Goal: Information Seeking & Learning: Learn about a topic

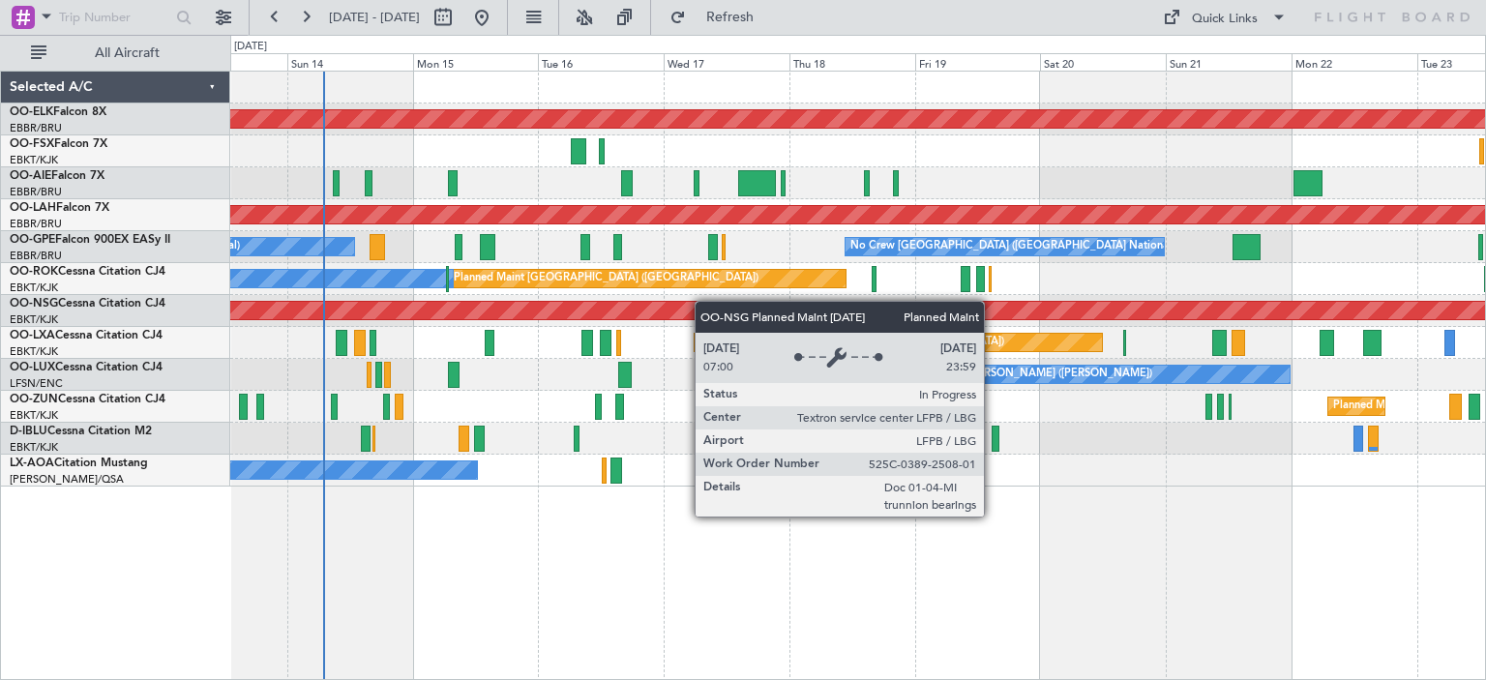
click at [604, 318] on div "Planned Maint Kortrijk-[GEOGRAPHIC_DATA] Planned Maint [GEOGRAPHIC_DATA] ([GEOG…" at bounding box center [857, 279] width 1255 height 415
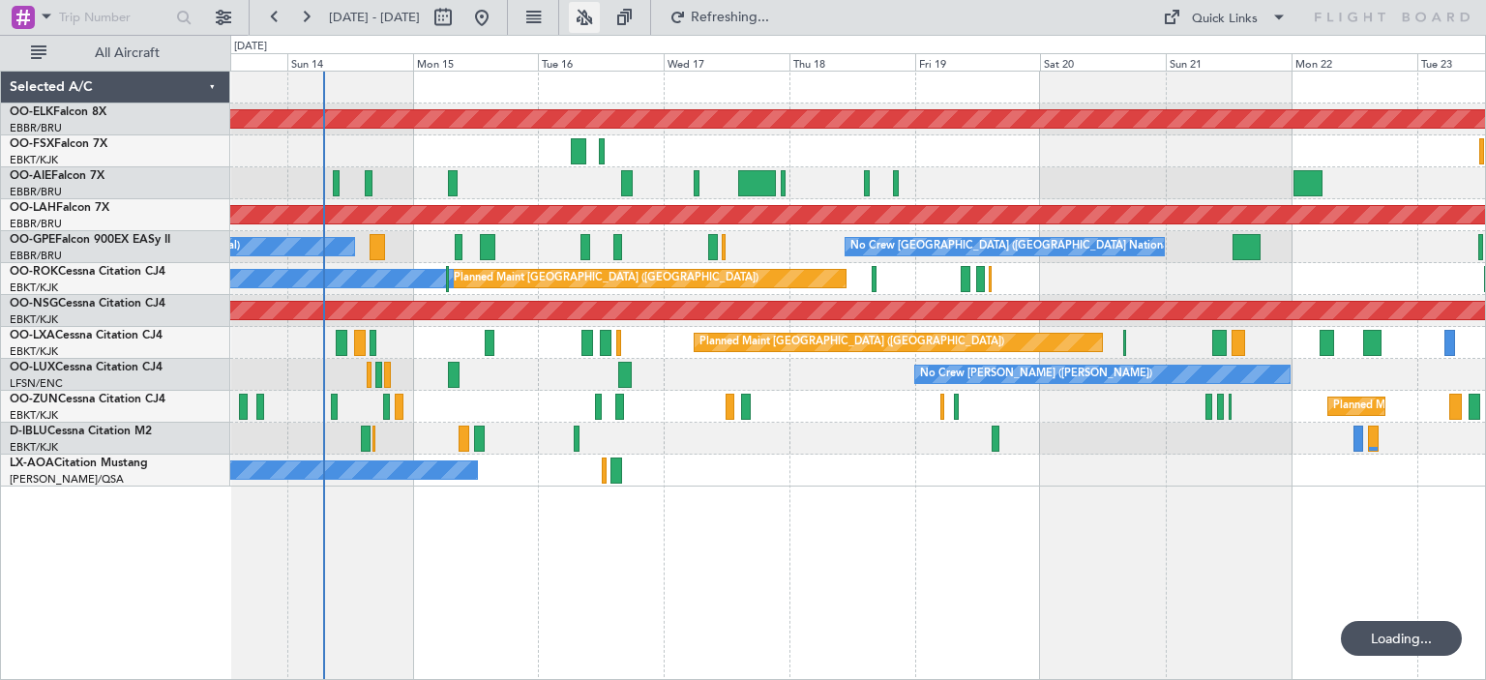
click at [600, 14] on button at bounding box center [584, 17] width 31 height 31
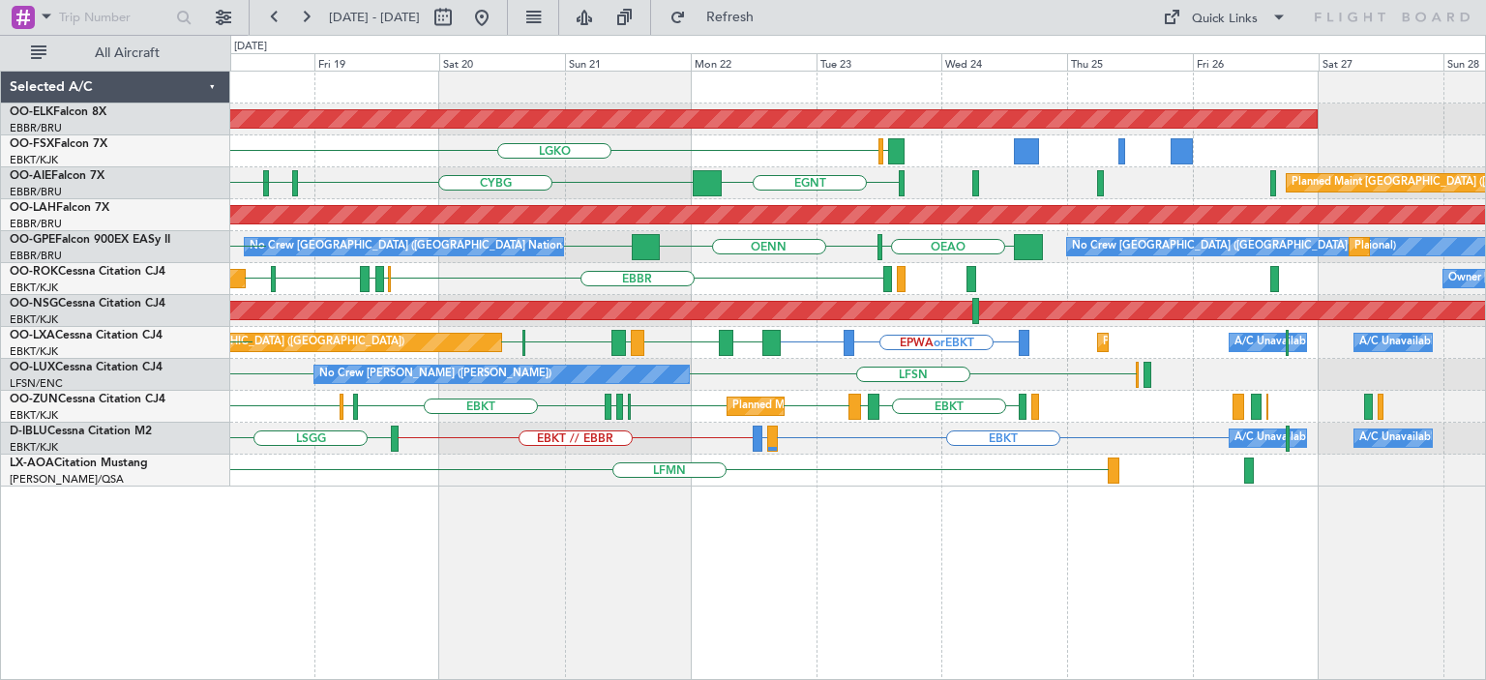
click at [635, 280] on div "Planned Maint Kortrijk-Wevelgem LGAV LGKO LGAV EBKT EGNT CYBG CYUL KBED Planned…" at bounding box center [857, 279] width 1255 height 415
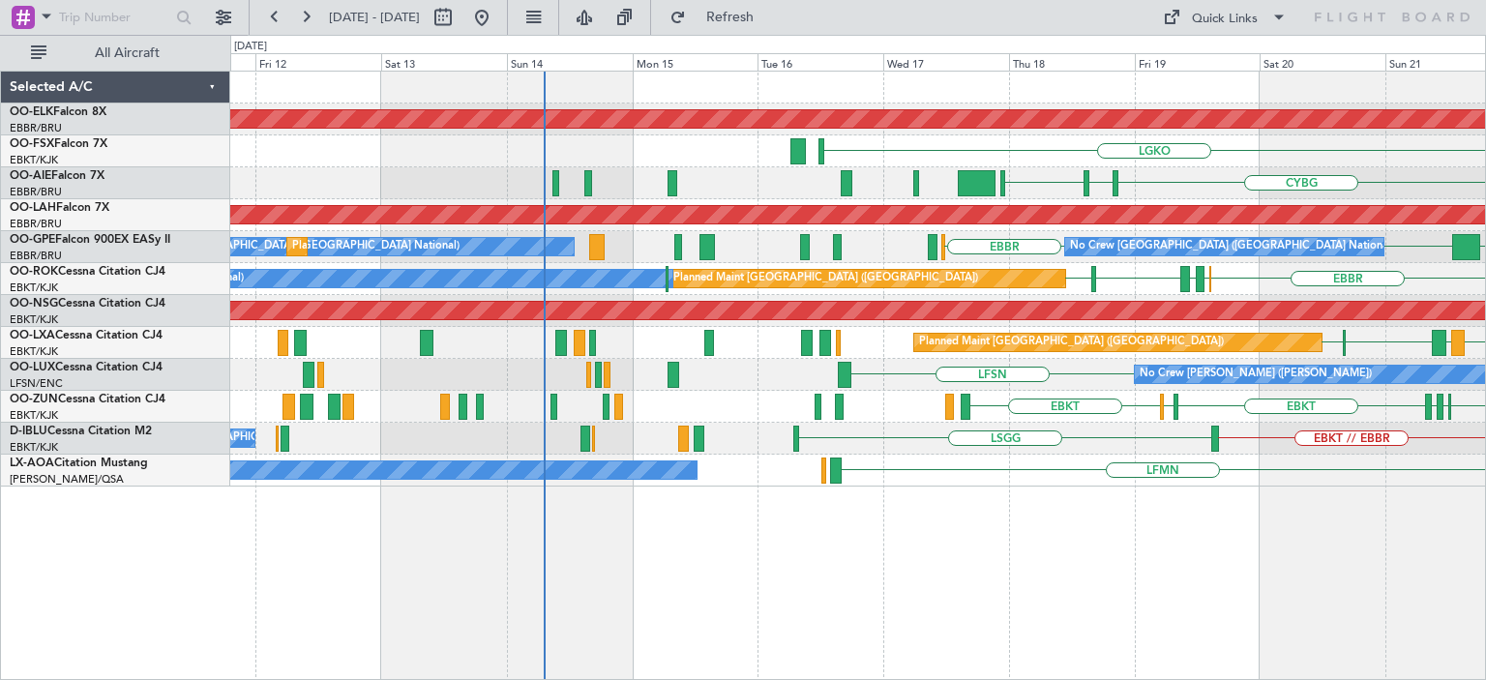
click at [1259, 320] on div "Planned Maint Kortrijk-Wevelgem LGKO LGAV EBKT // EBBR Planned Maint Kortrijk-W…" at bounding box center [857, 279] width 1255 height 415
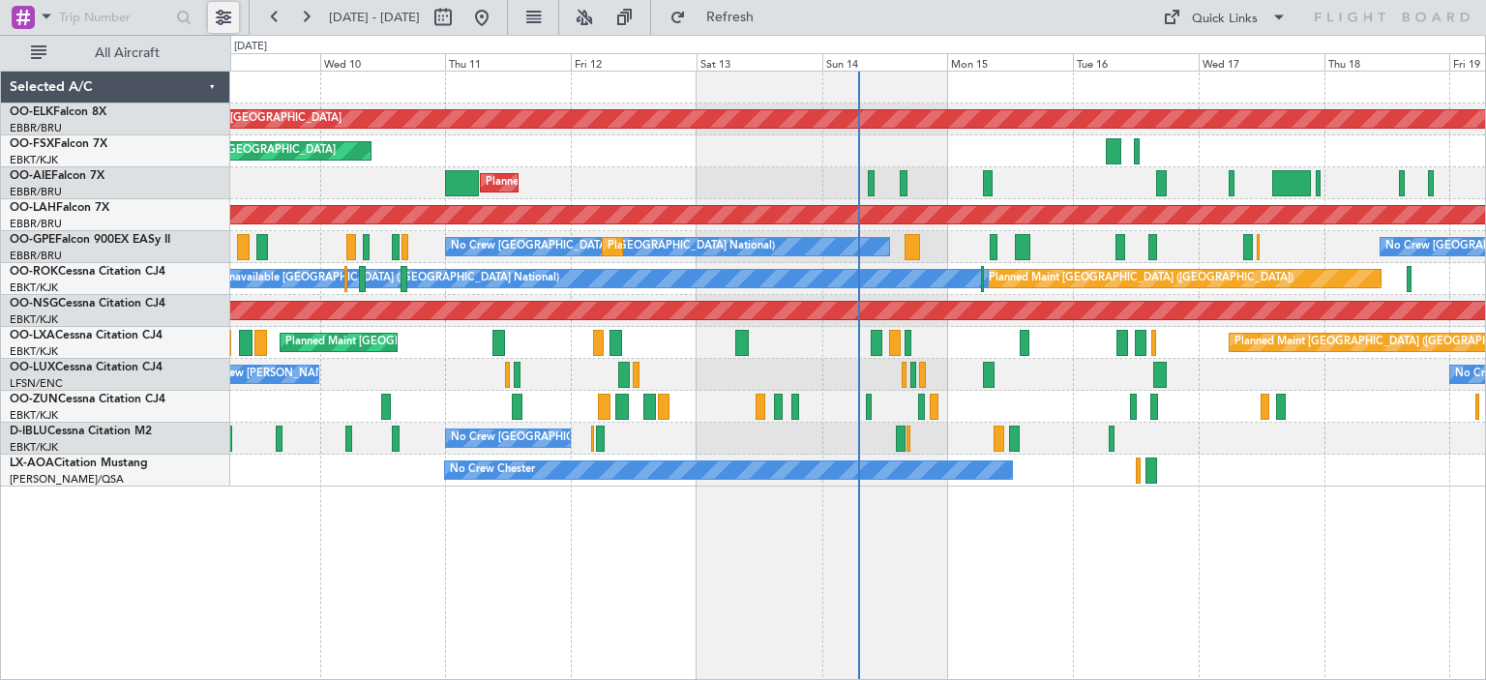
click at [221, 8] on button at bounding box center [223, 17] width 31 height 31
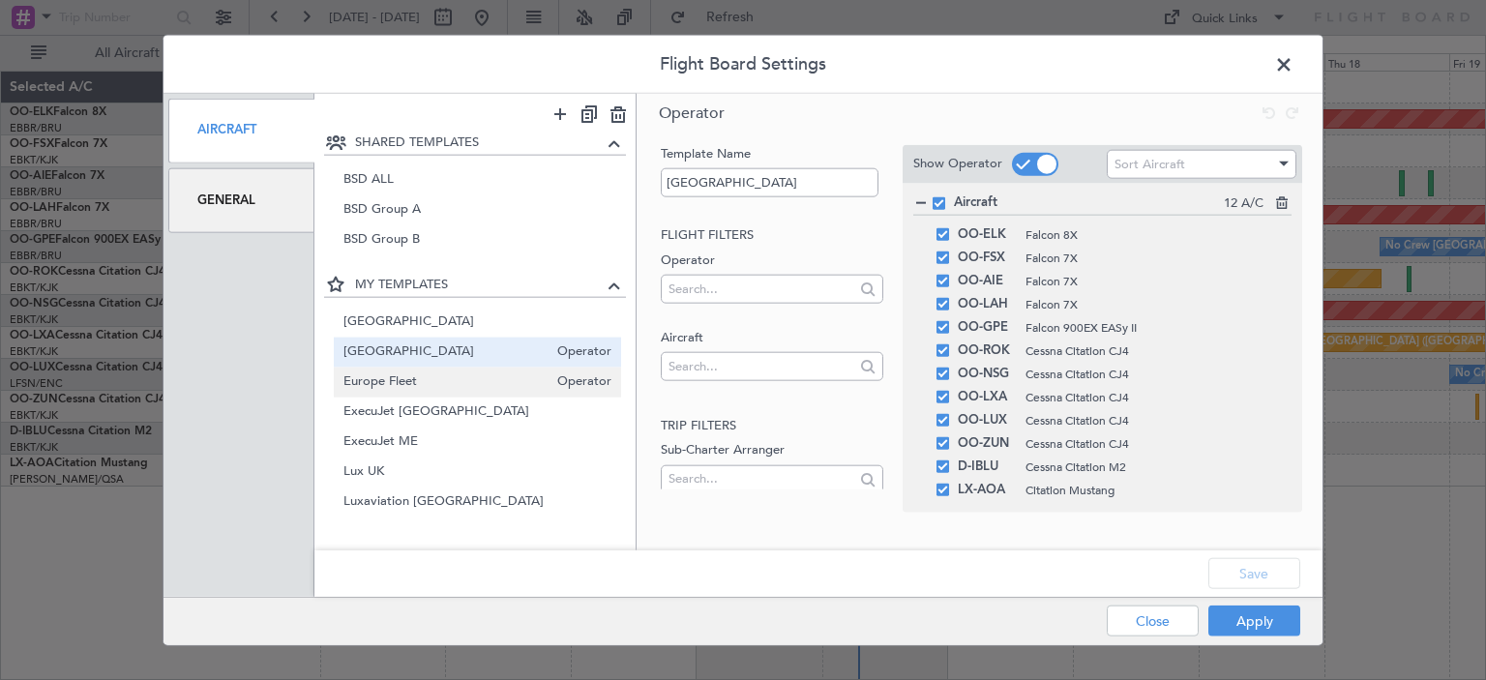
click at [417, 378] on span "Europe Fleet" at bounding box center [445, 382] width 205 height 20
type input "Europe Fleet"
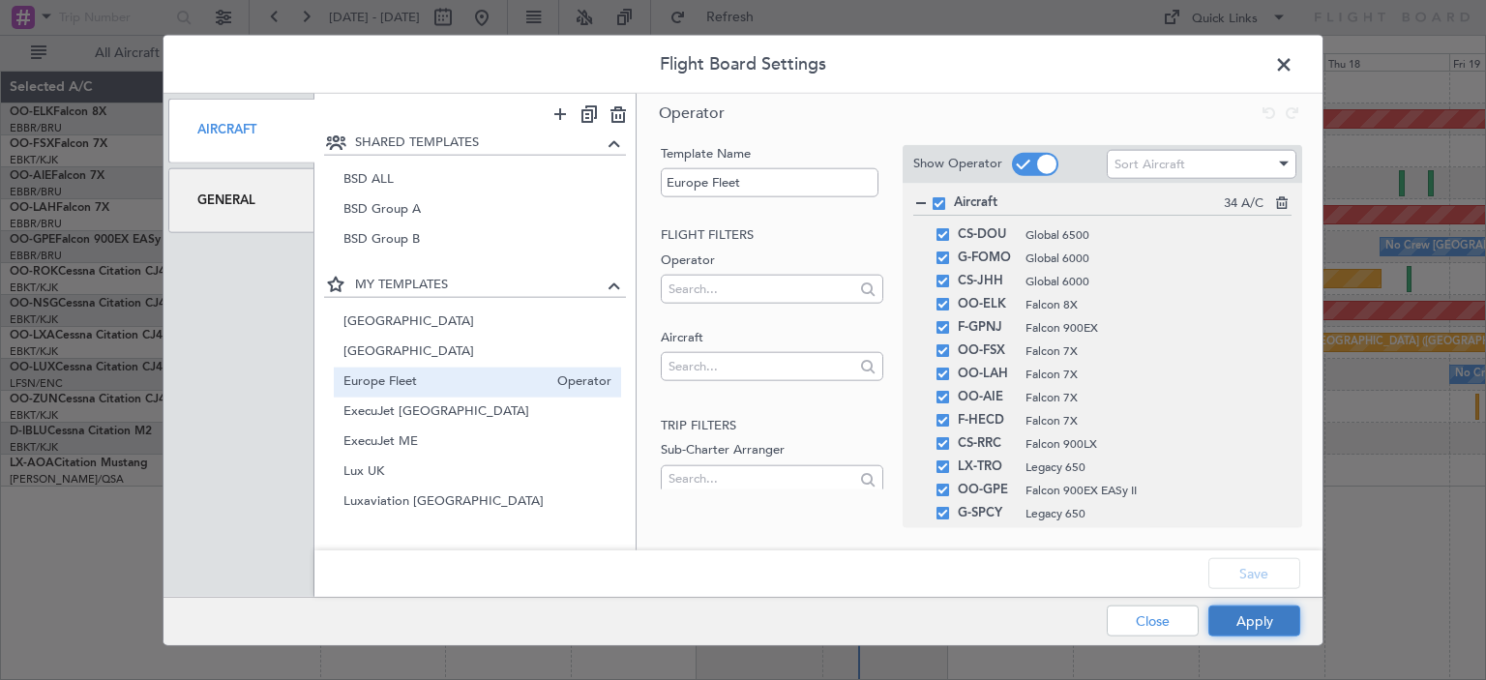
click at [1248, 619] on button "Apply" at bounding box center [1254, 621] width 92 height 31
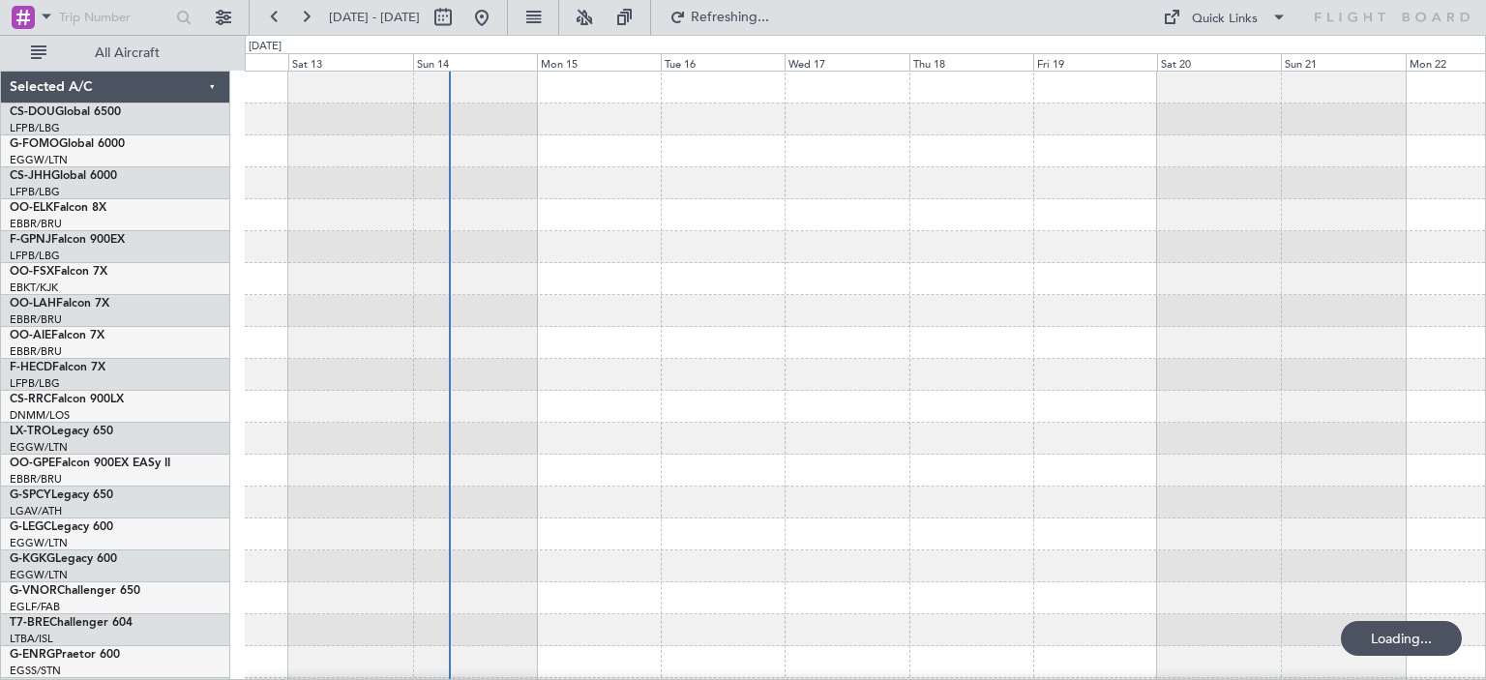
click at [769, 390] on div at bounding box center [865, 630] width 1240 height 1117
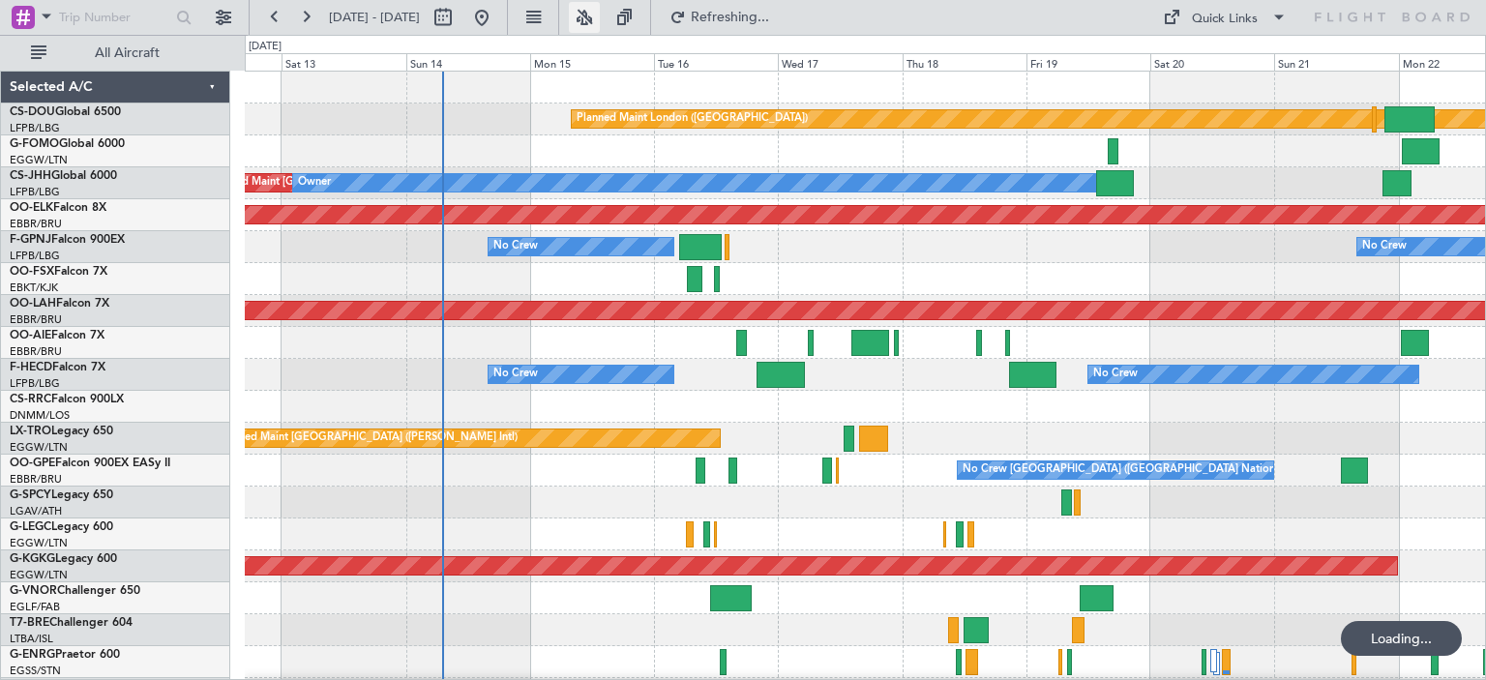
click at [600, 15] on button at bounding box center [584, 17] width 31 height 31
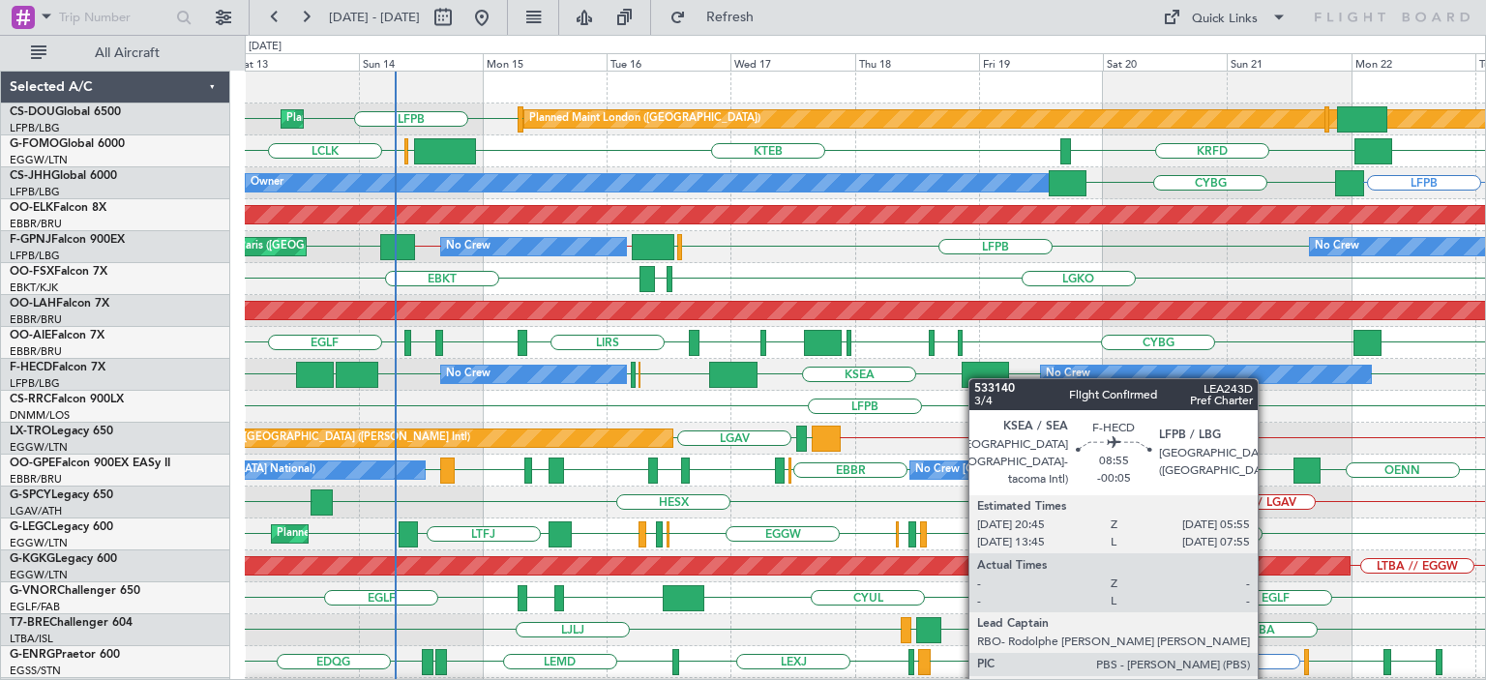
click at [976, 378] on div "EGKB LFPB LFPB Planned Maint [GEOGRAPHIC_DATA] ([GEOGRAPHIC_DATA]) Planned Main…" at bounding box center [865, 630] width 1240 height 1117
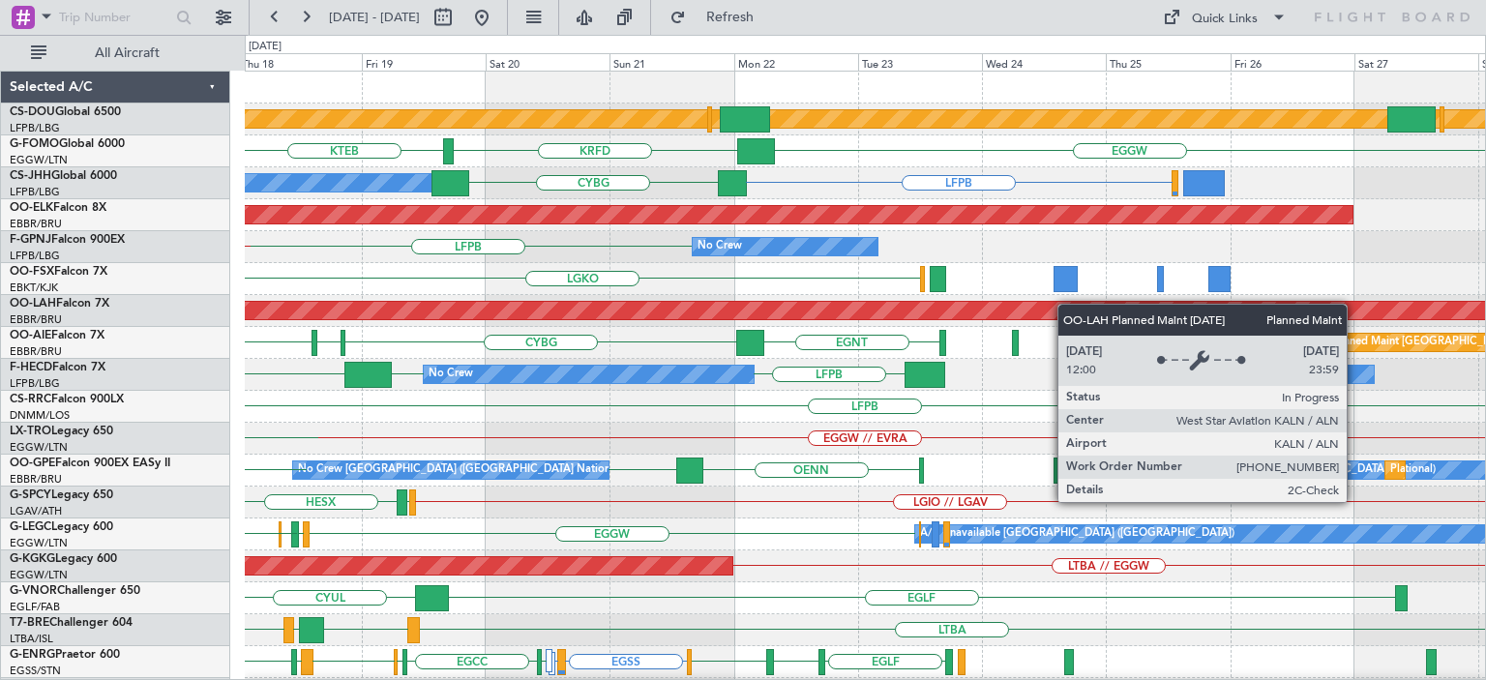
click at [569, 316] on div "Planned Maint London ([GEOGRAPHIC_DATA]) Planned Maint [GEOGRAPHIC_DATA] ([GEOG…" at bounding box center [865, 630] width 1240 height 1117
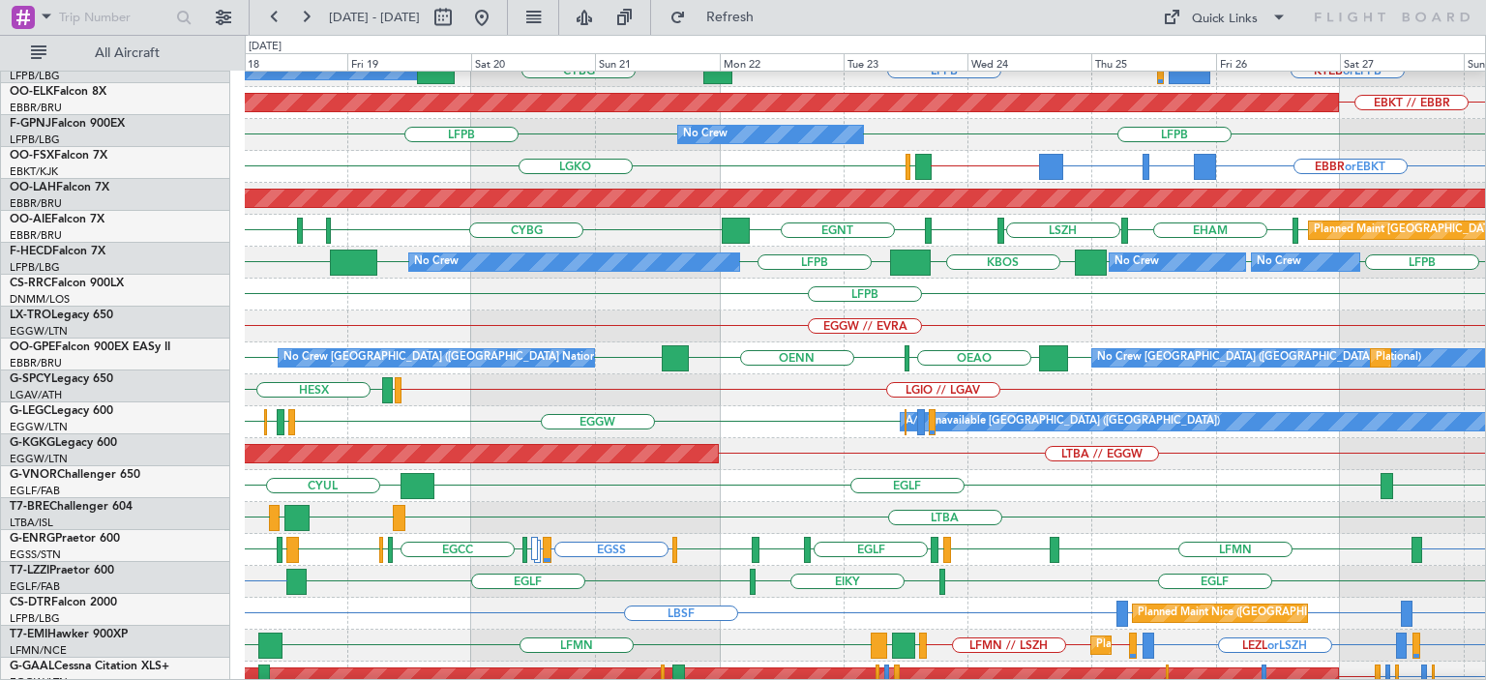
scroll to position [104, 0]
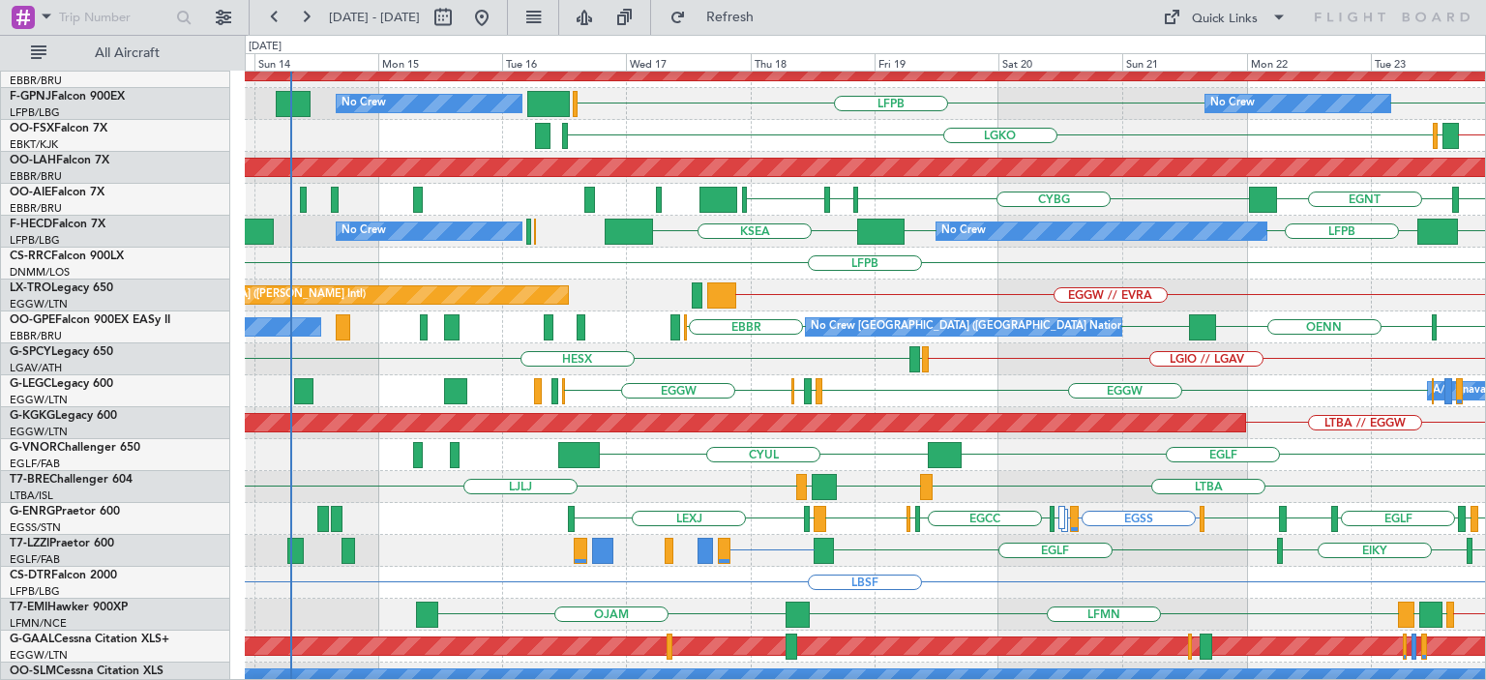
click at [1035, 486] on div "LTBA UBBB [PERSON_NAME]" at bounding box center [865, 487] width 1240 height 32
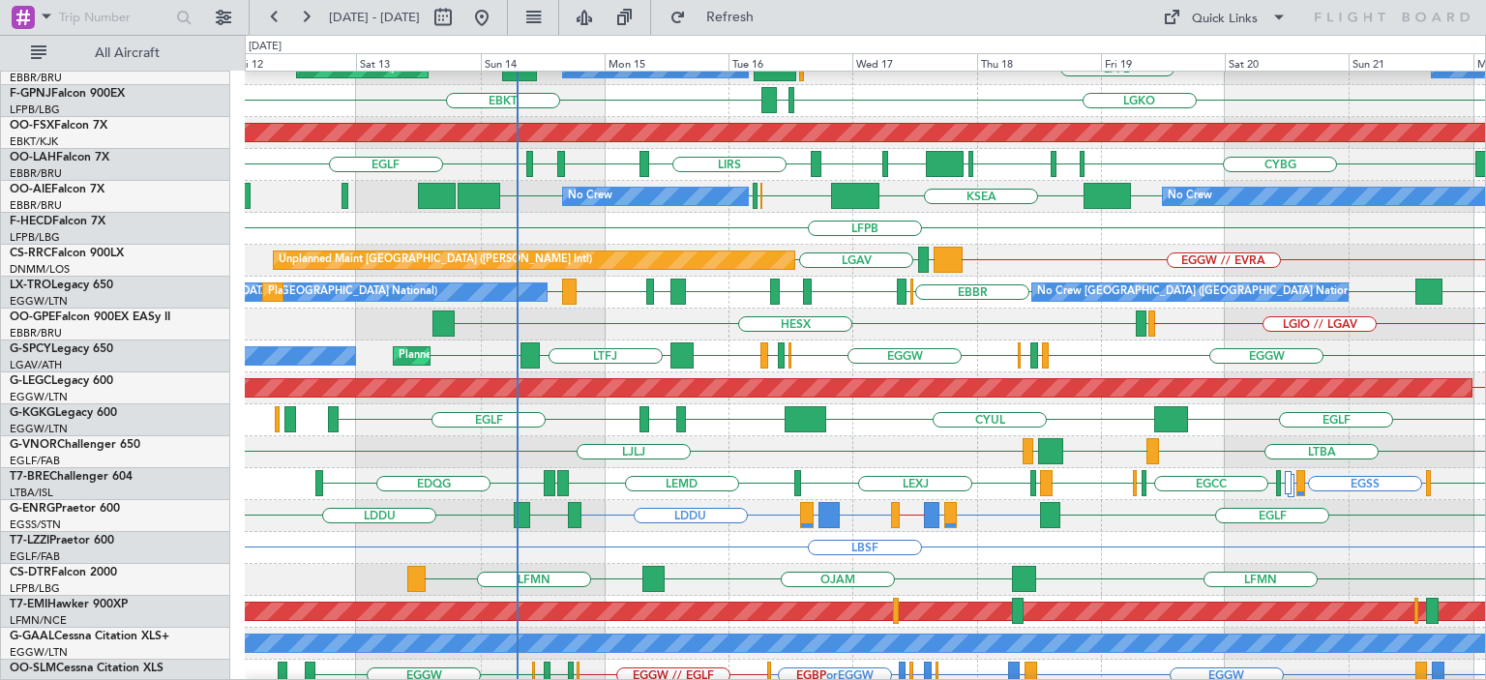
scroll to position [180, 0]
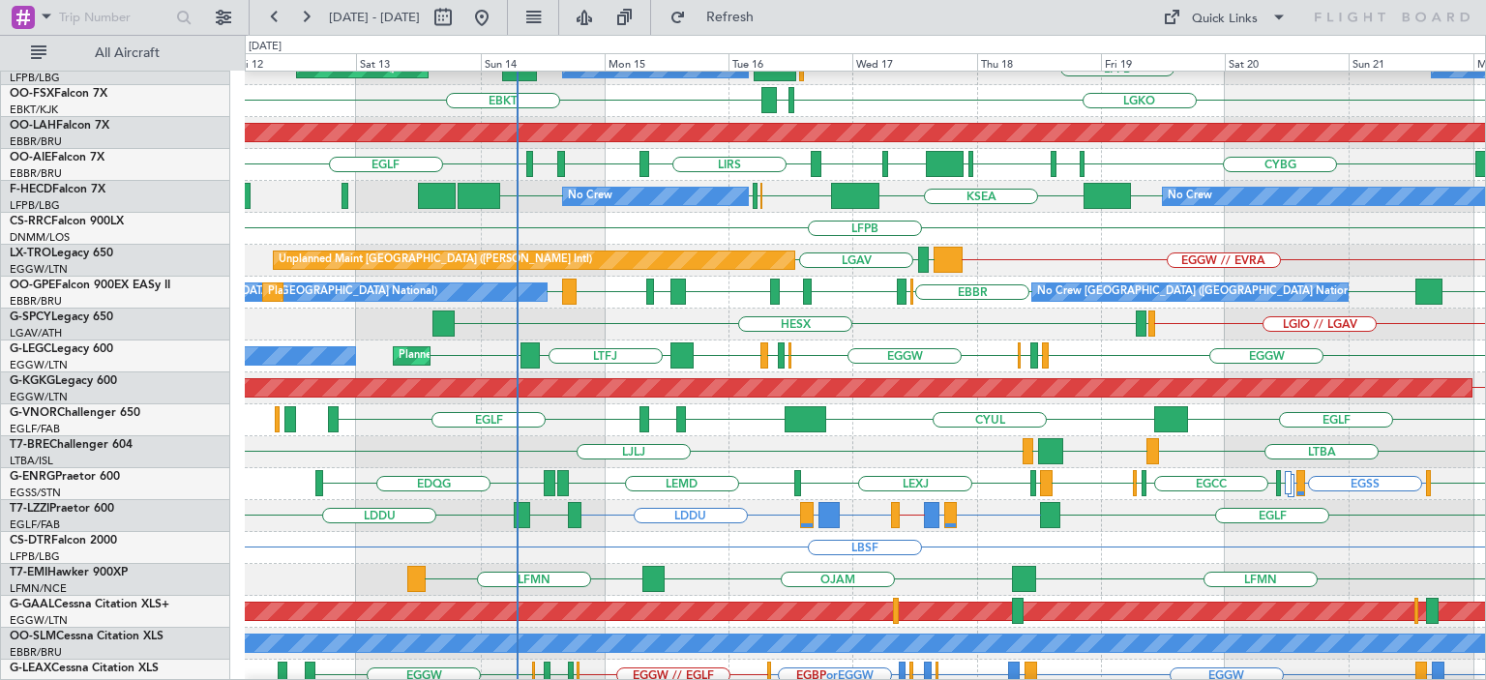
click at [905, 413] on div "EGLF CYUL [GEOGRAPHIC_DATA] LFMN [GEOGRAPHIC_DATA] Planned Maint [GEOGRAPHIC_DA…" at bounding box center [865, 420] width 1240 height 32
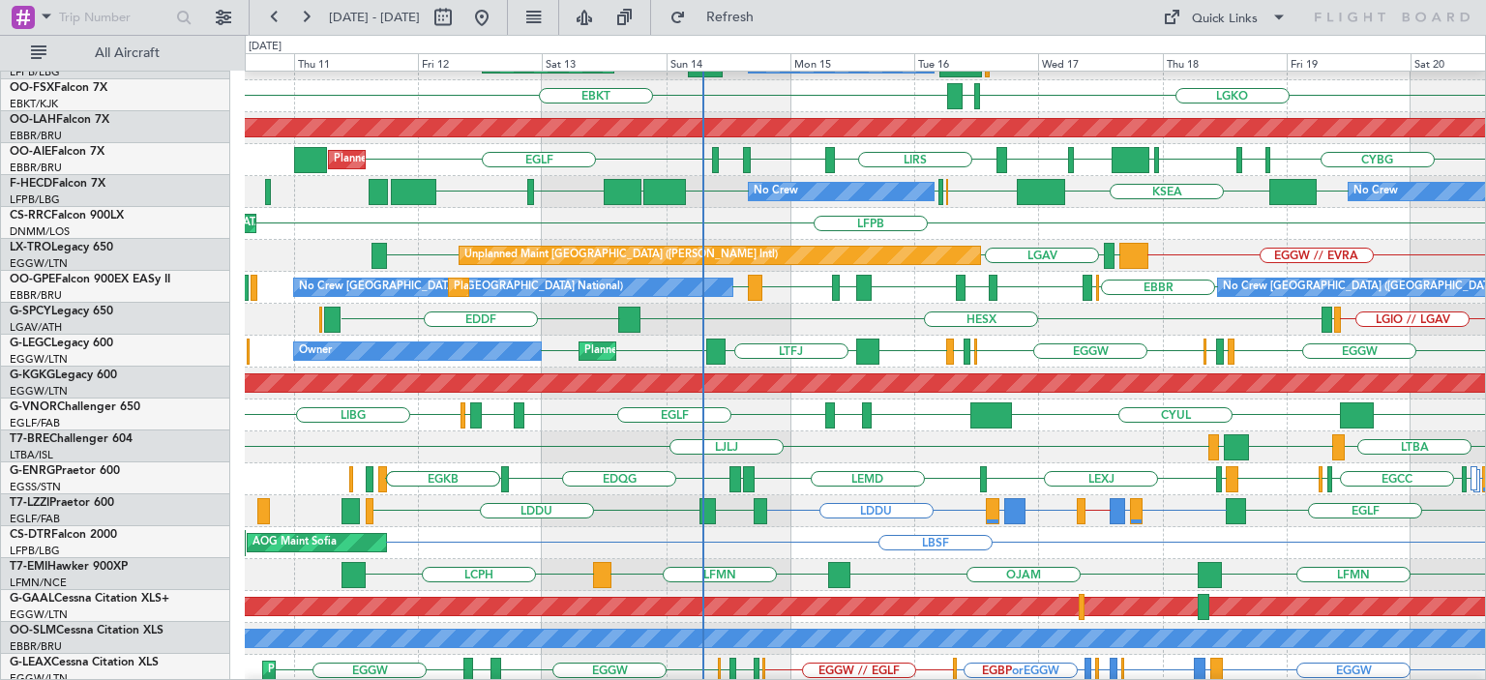
click at [731, 440] on div "LTBA UBBB [PERSON_NAME]" at bounding box center [865, 447] width 1240 height 32
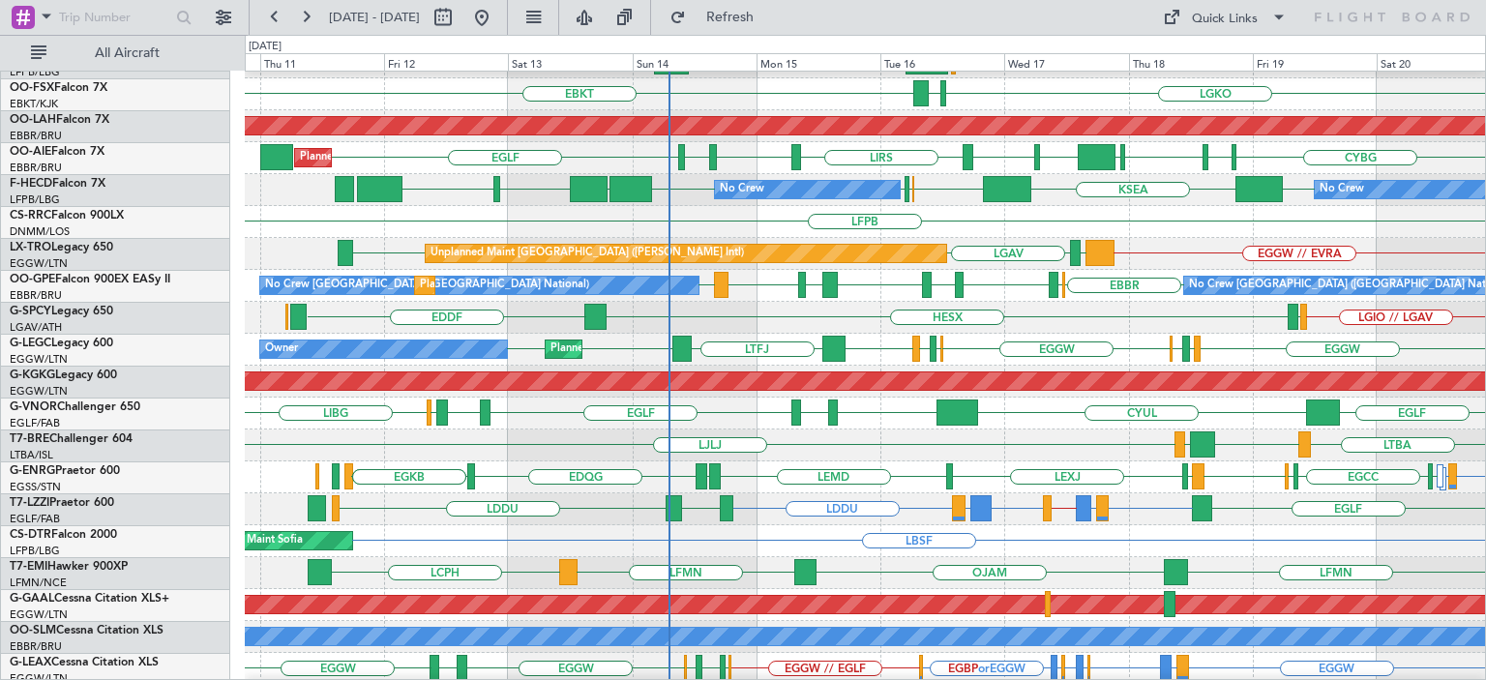
scroll to position [185, 0]
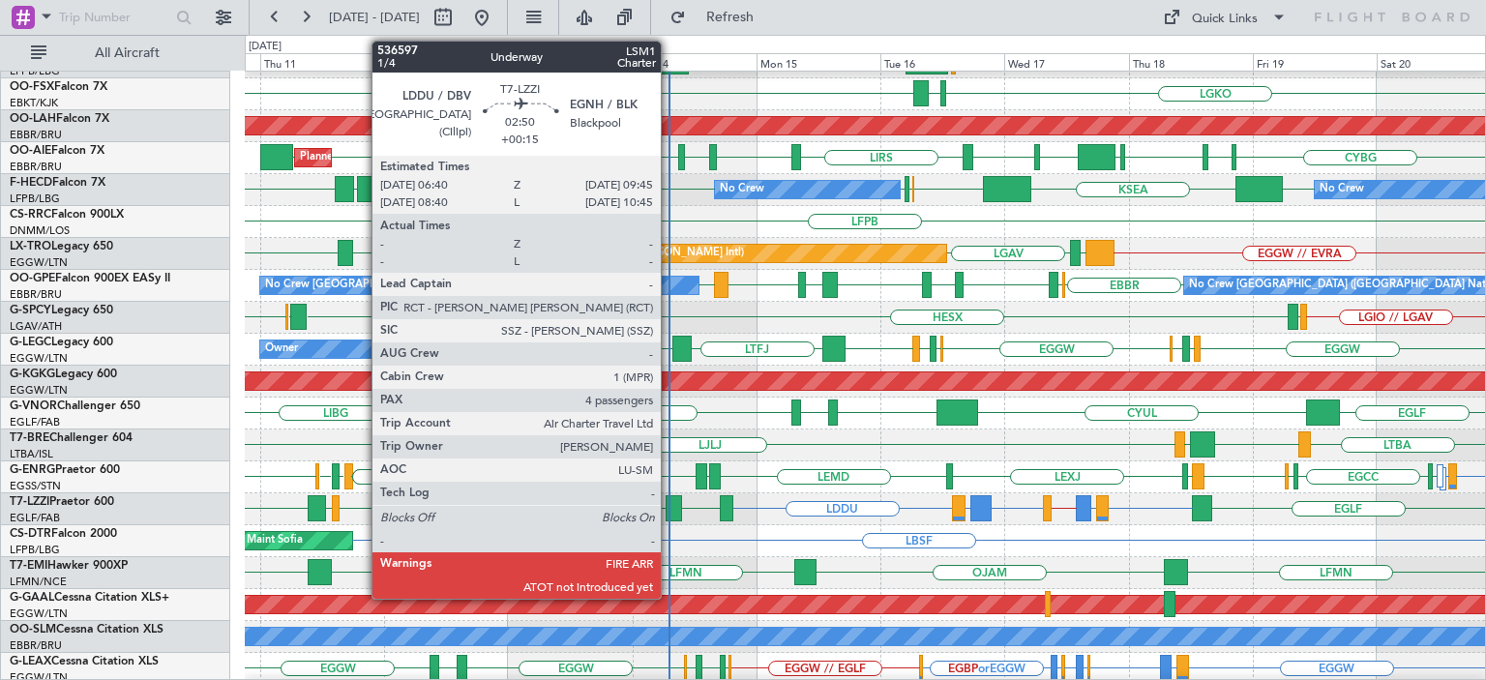
click at [669, 510] on div at bounding box center [674, 508] width 16 height 26
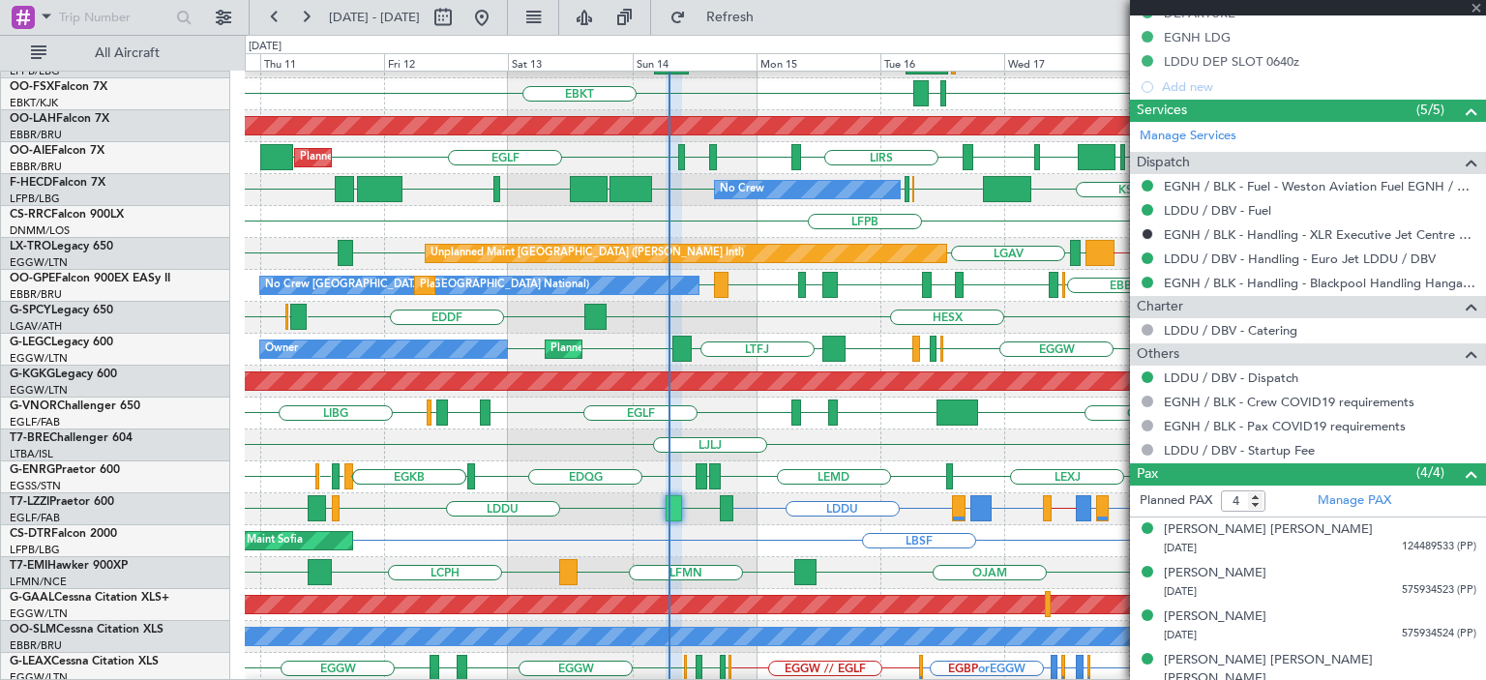
scroll to position [708, 0]
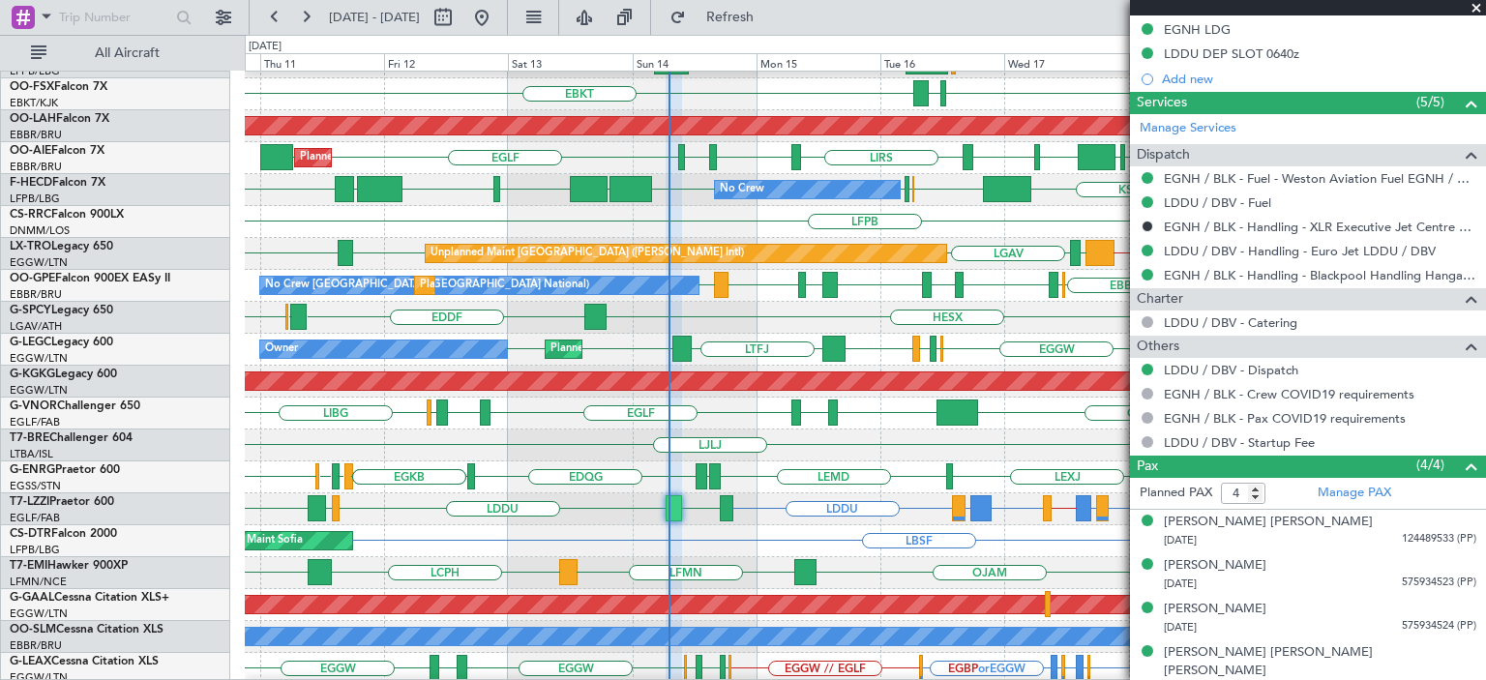
click at [1477, 9] on span at bounding box center [1475, 8] width 19 height 17
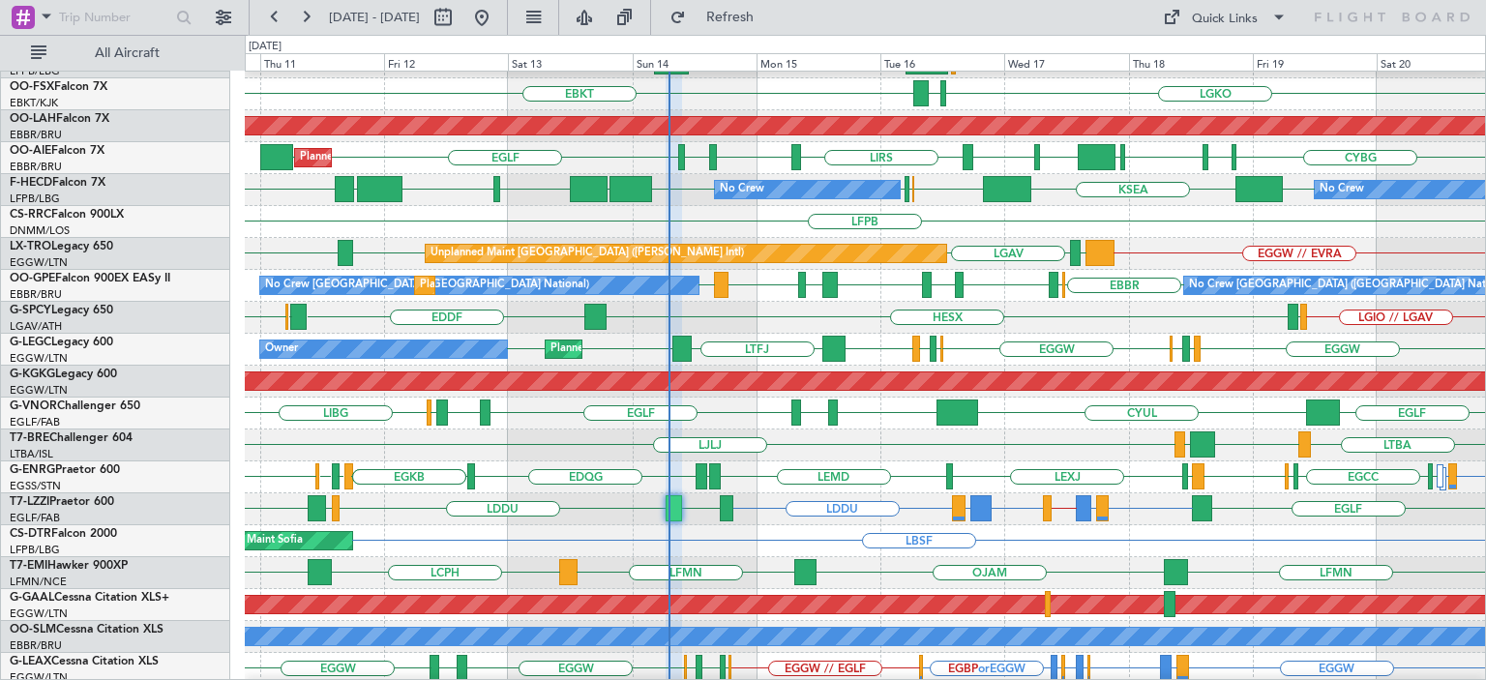
type input "0"
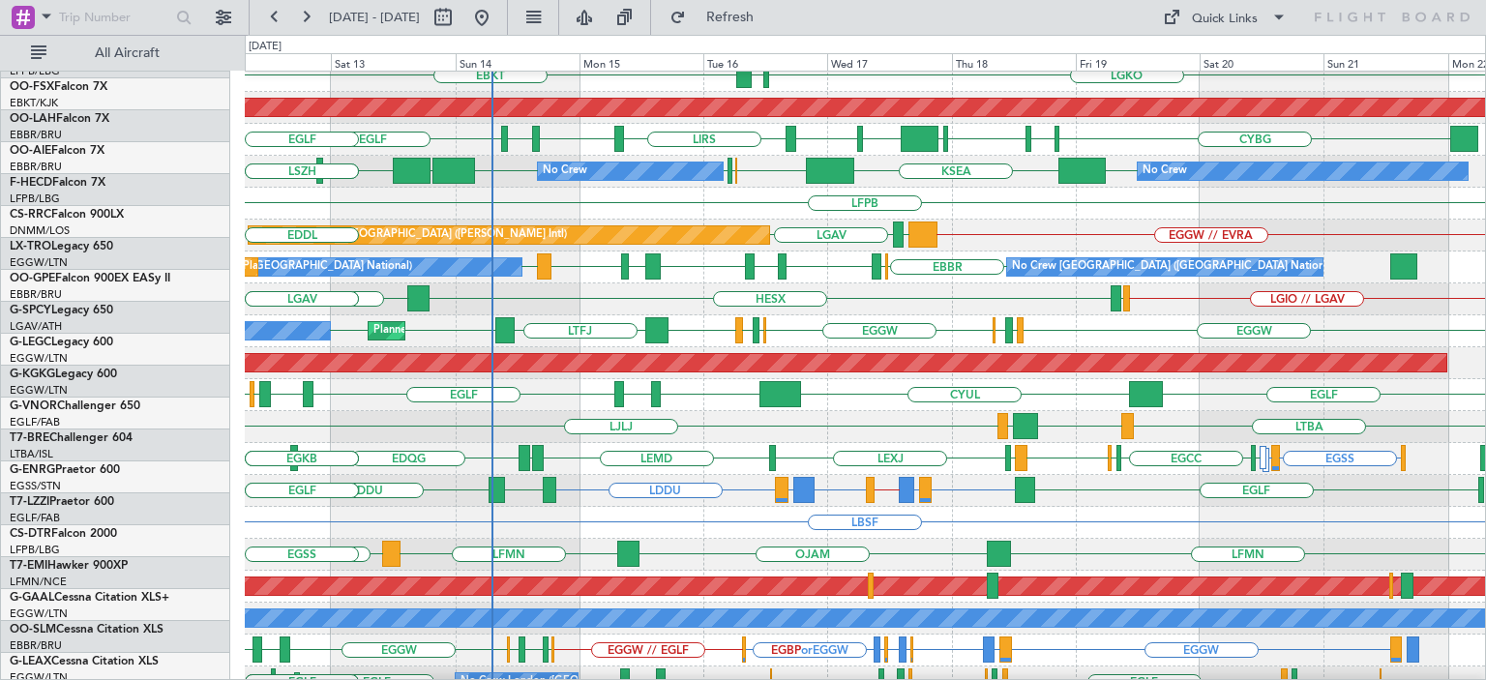
click at [737, 218] on div "No Crew AOG Maint [GEOGRAPHIC_DATA] ([GEOGRAPHIC_DATA]) No Crew LFPB [GEOGRAPHI…" at bounding box center [865, 426] width 1240 height 1117
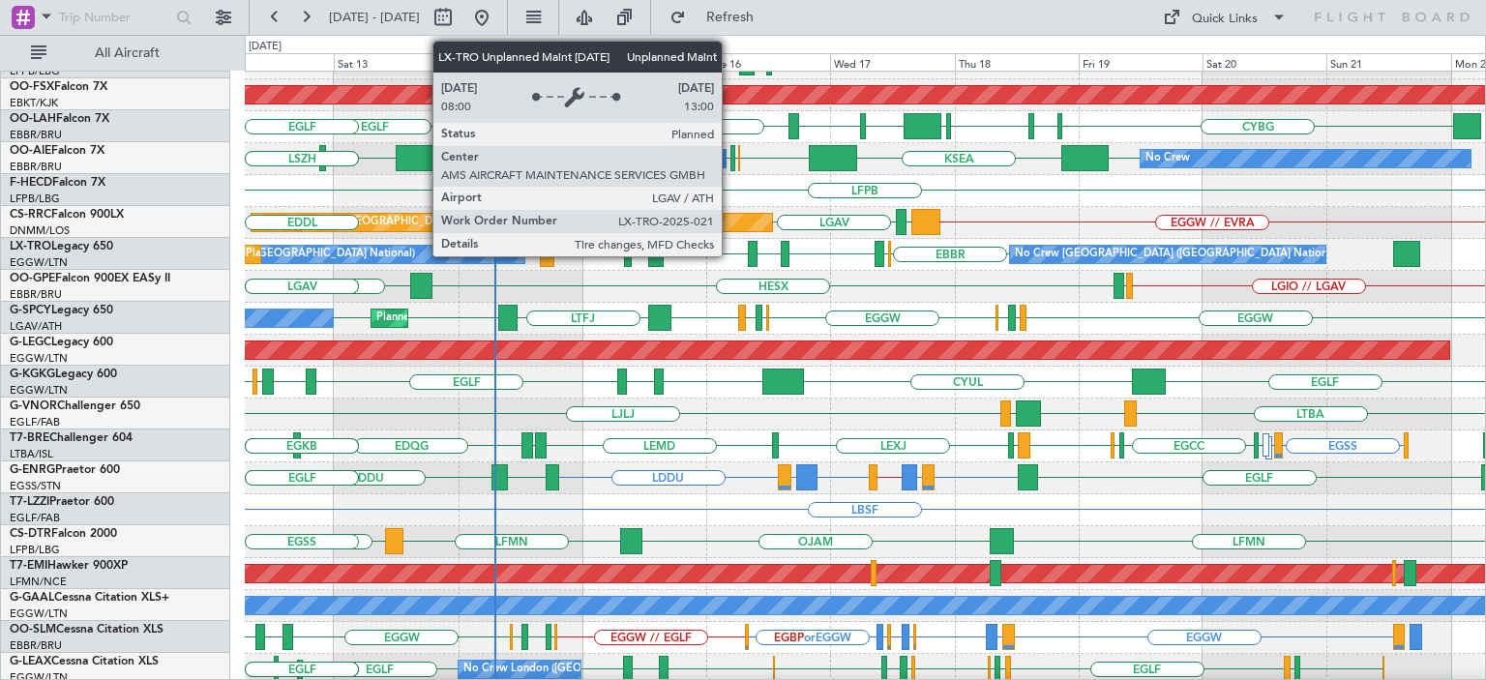
scroll to position [216, 0]
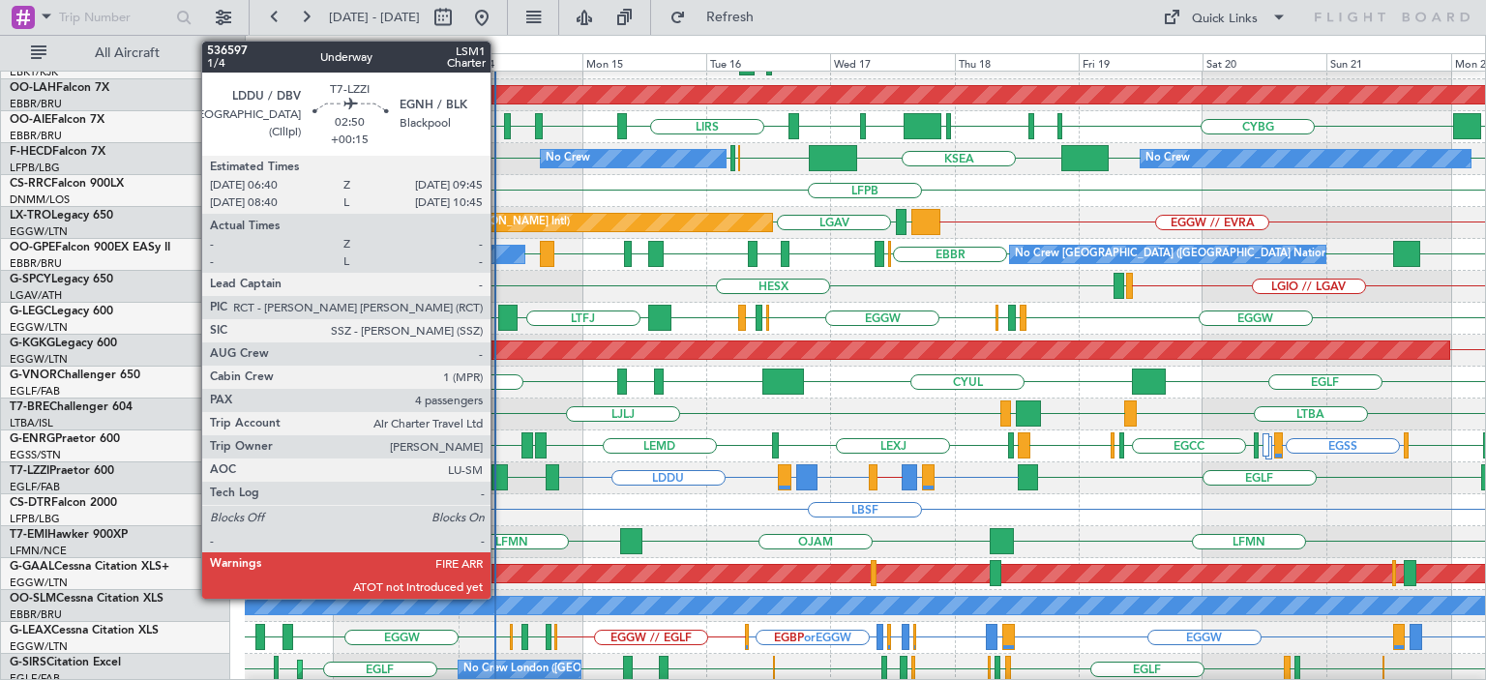
click at [499, 473] on div at bounding box center [499, 477] width 16 height 26
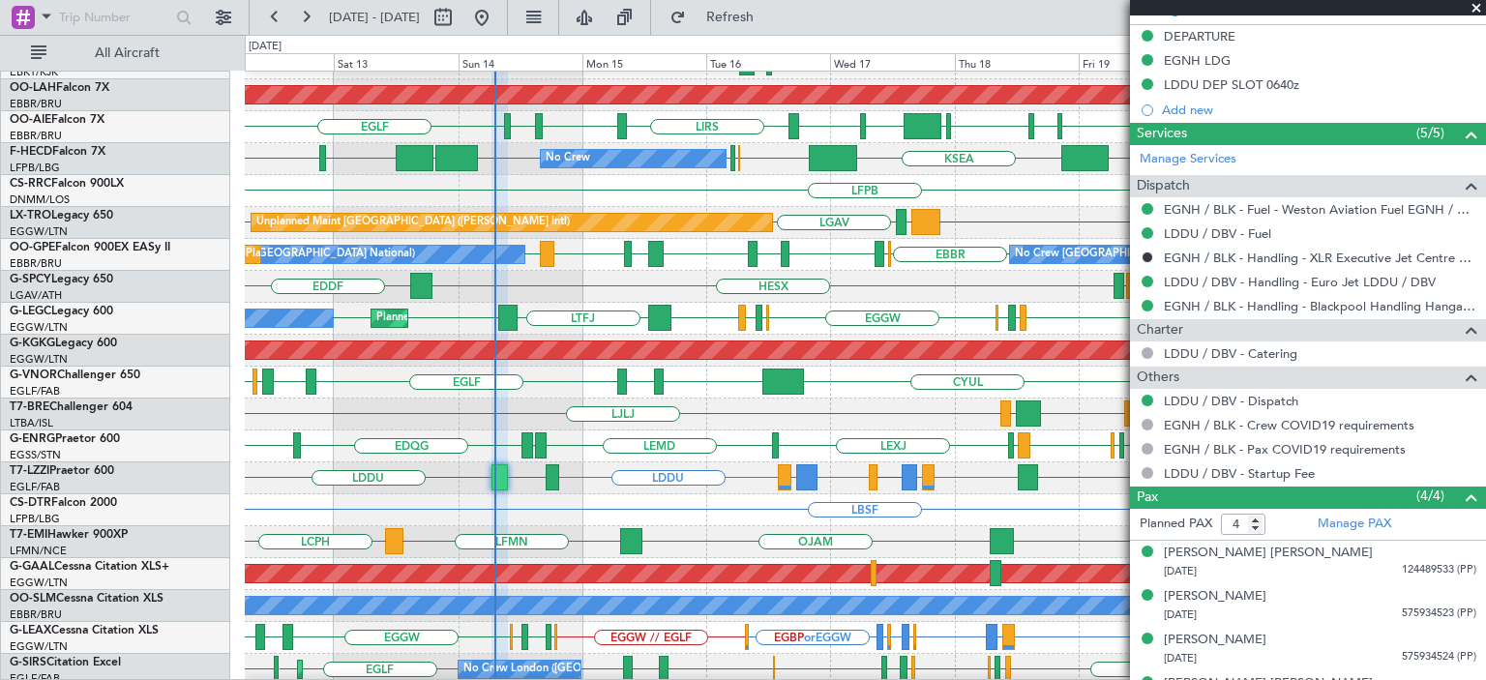
scroll to position [708, 0]
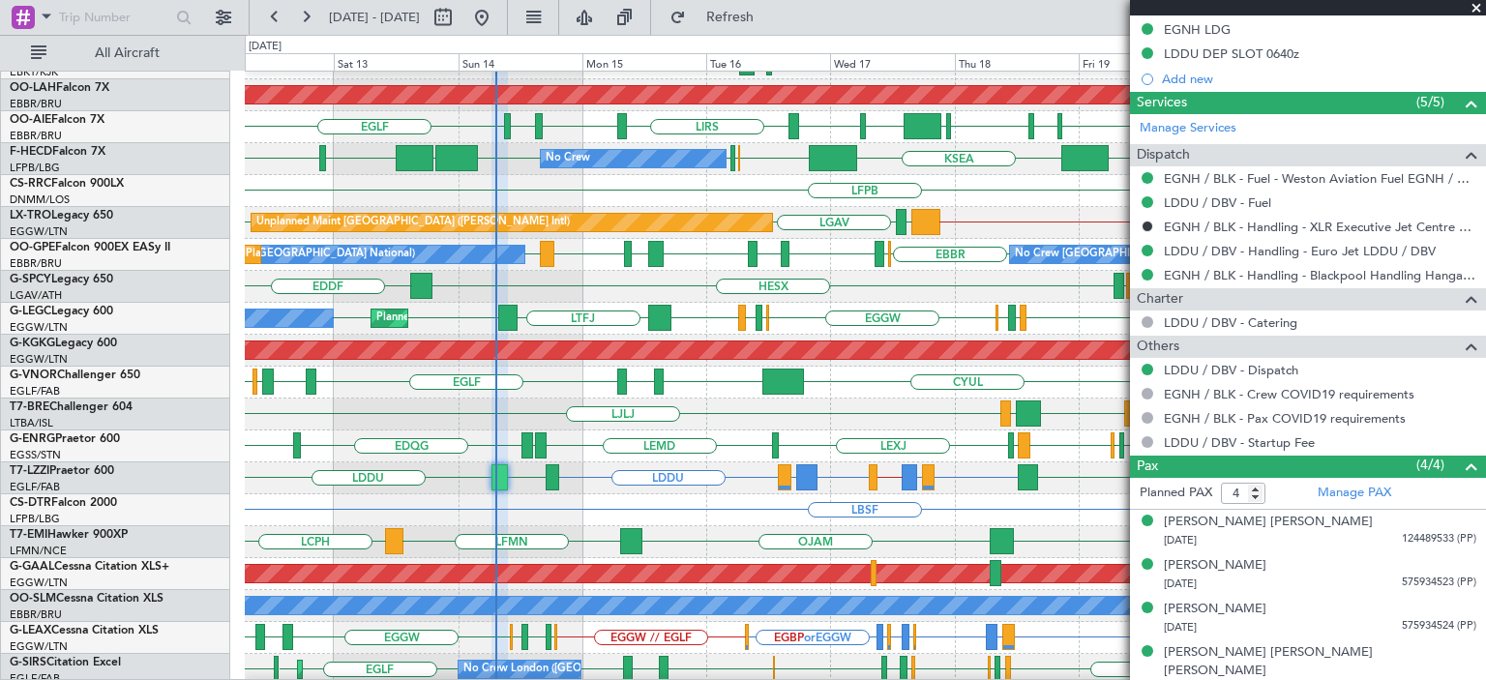
click at [1475, 1] on span at bounding box center [1475, 8] width 19 height 17
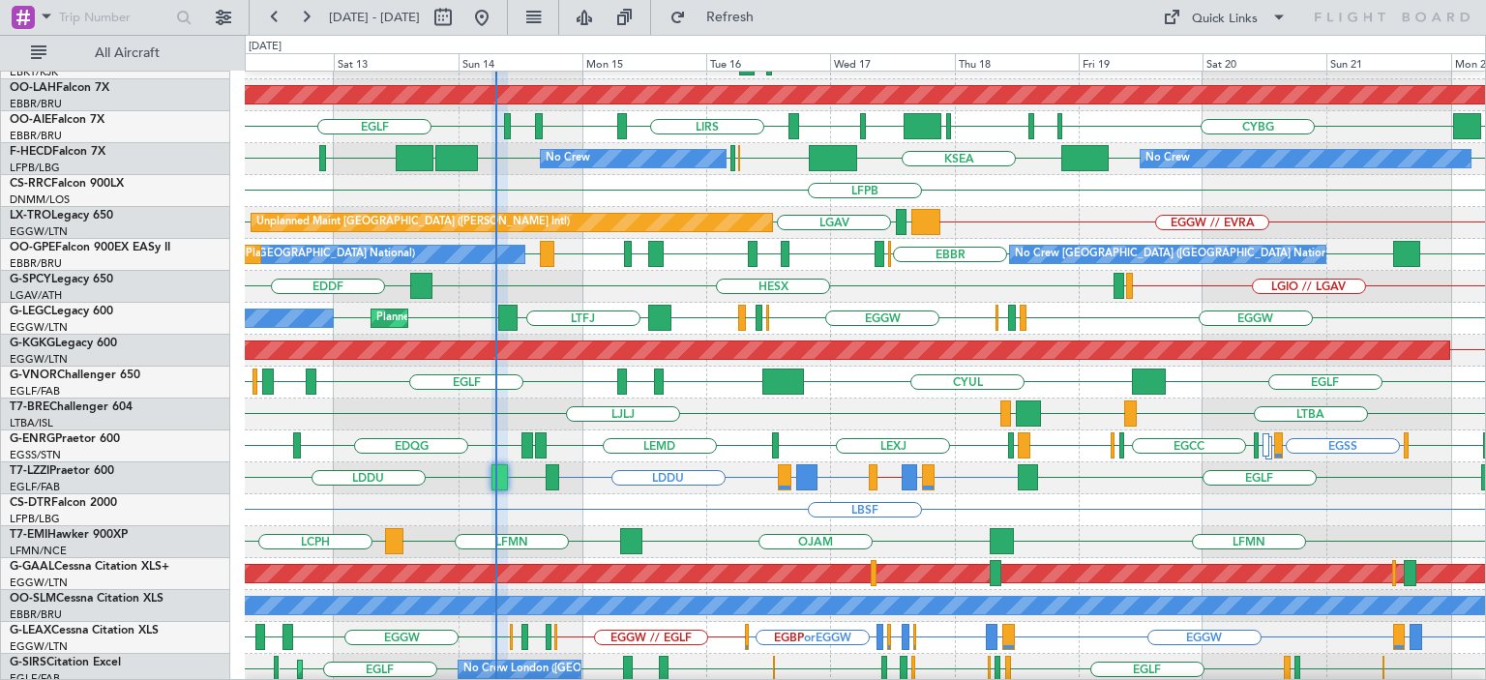
type input "0"
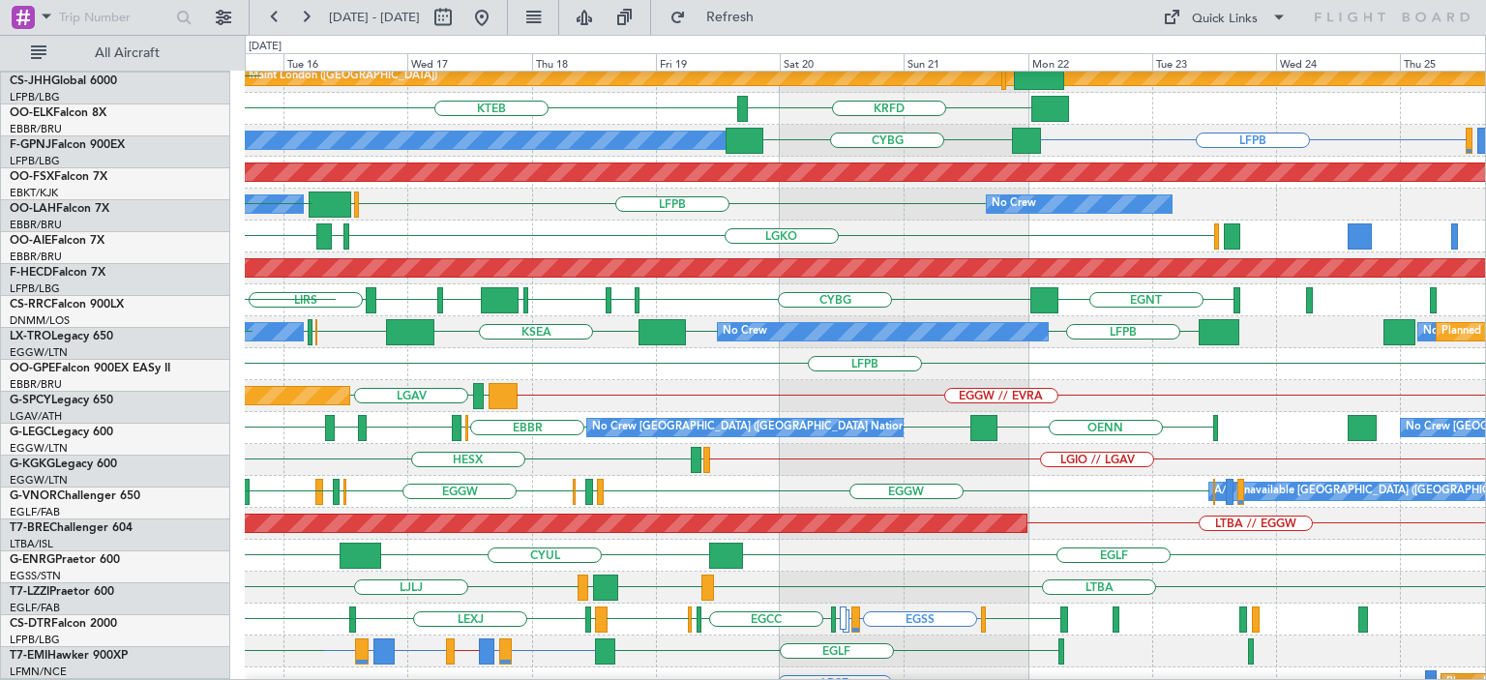
scroll to position [8, 0]
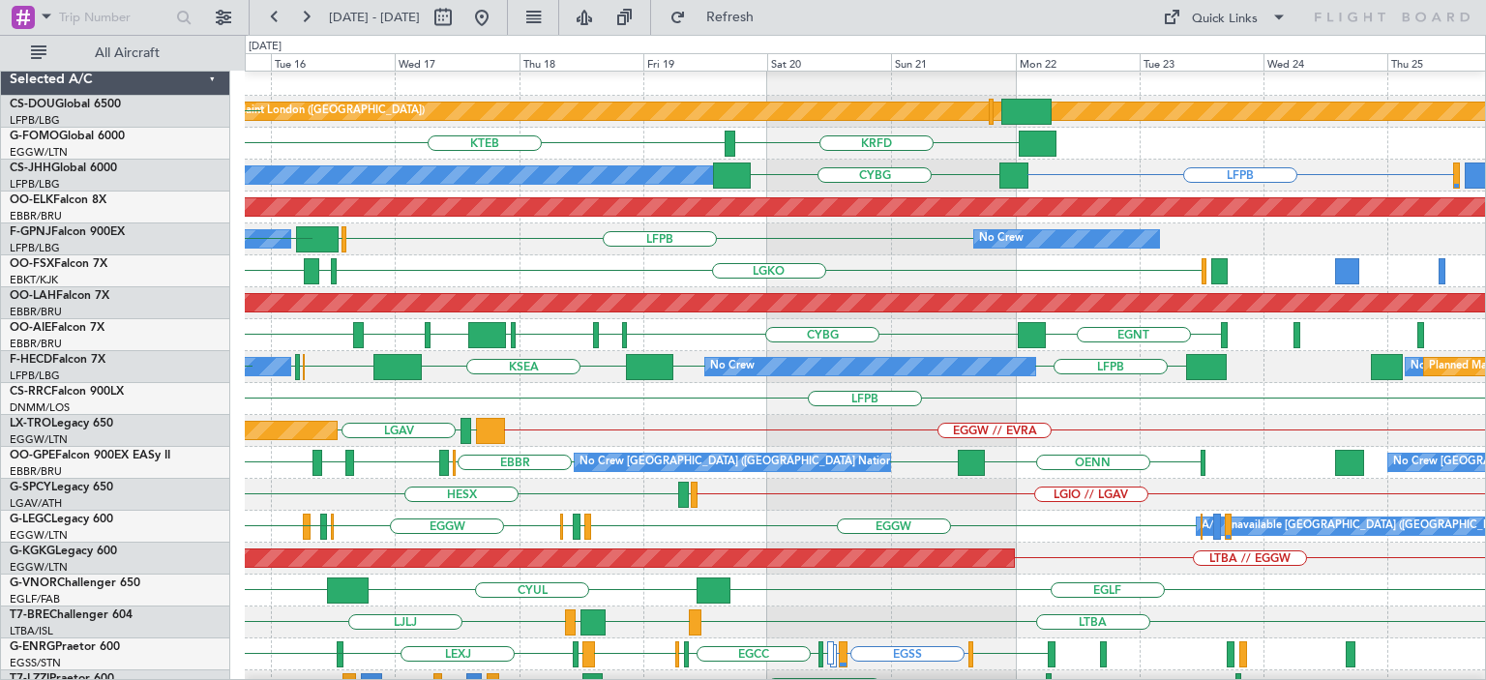
click at [624, 449] on div "LIRA OENN [GEOGRAPHIC_DATA] [GEOGRAPHIC_DATA] ELLX LEMD LFPB No Crew [GEOGRAPHI…" at bounding box center [865, 463] width 1240 height 32
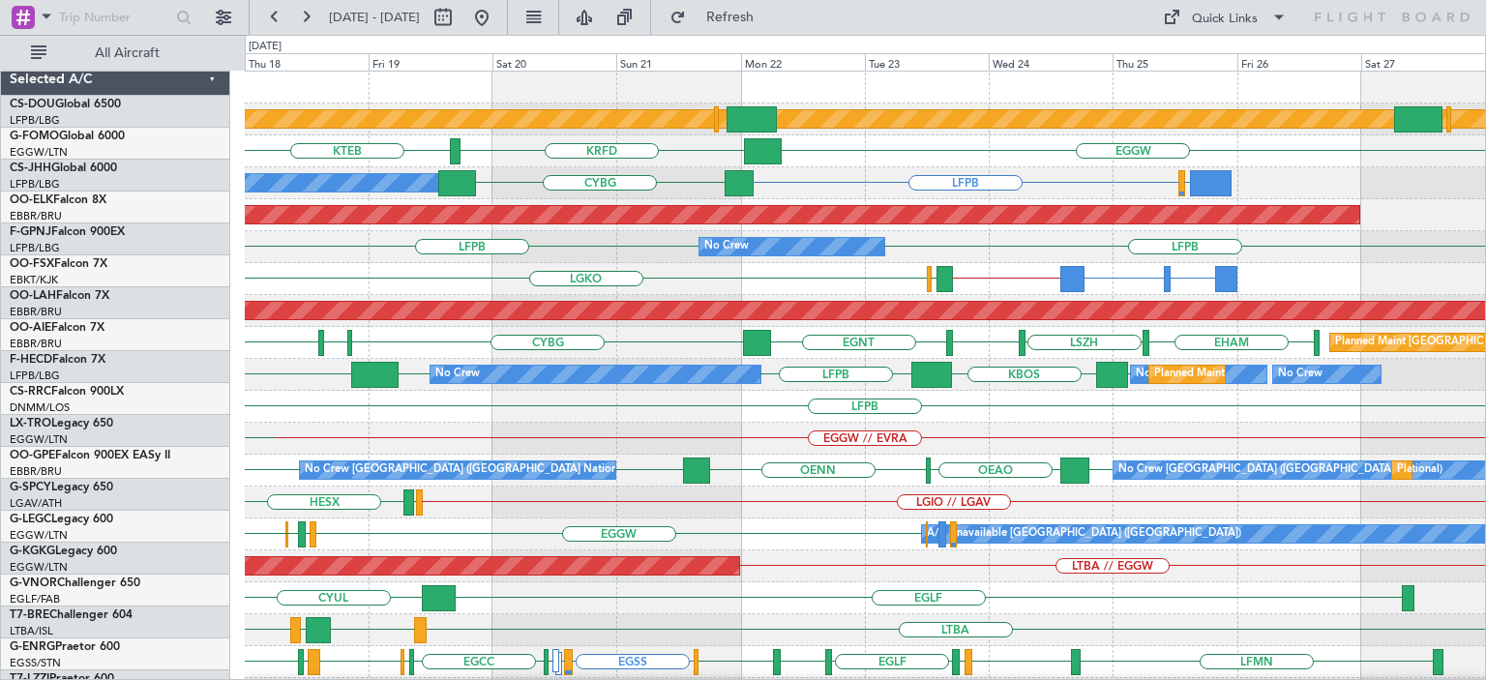
scroll to position [0, 0]
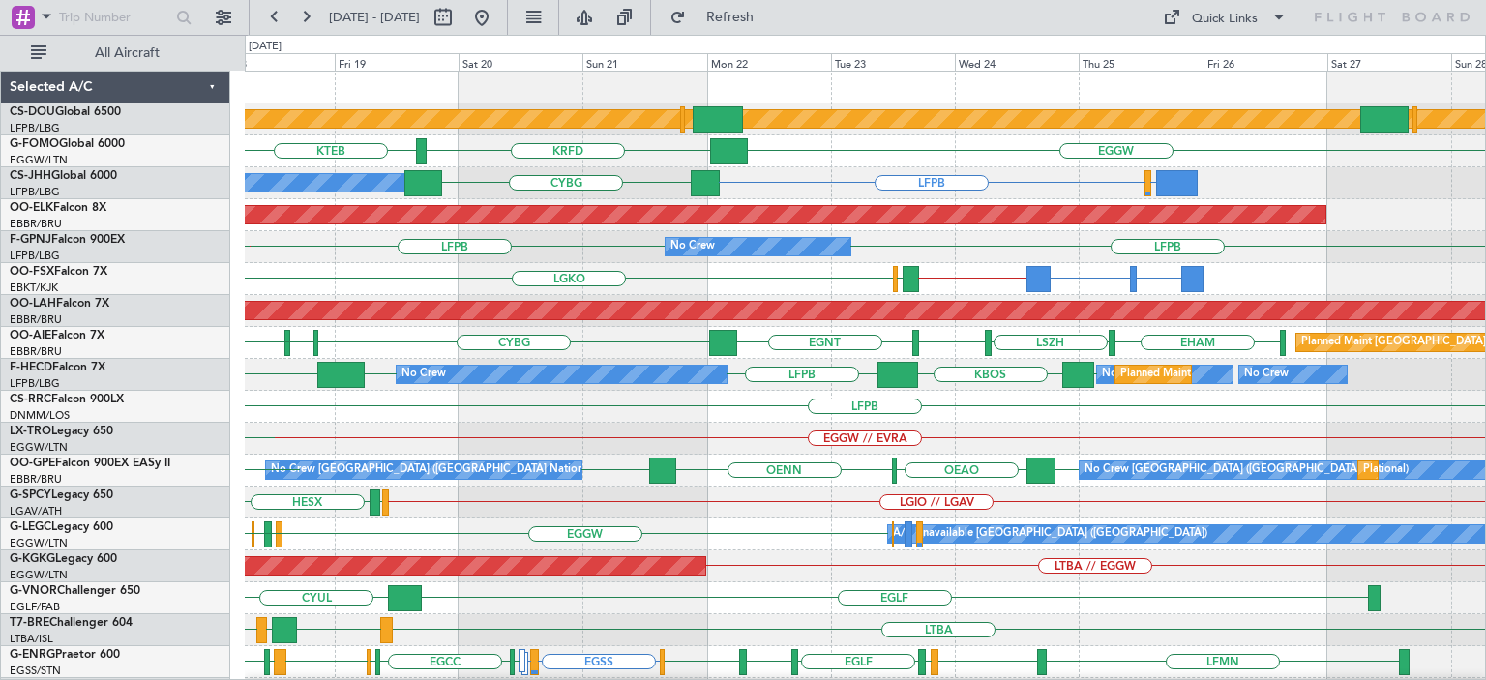
click at [929, 402] on div "Planned Maint London ([GEOGRAPHIC_DATA]) Planned Maint [GEOGRAPHIC_DATA] ([GEOG…" at bounding box center [865, 630] width 1240 height 1117
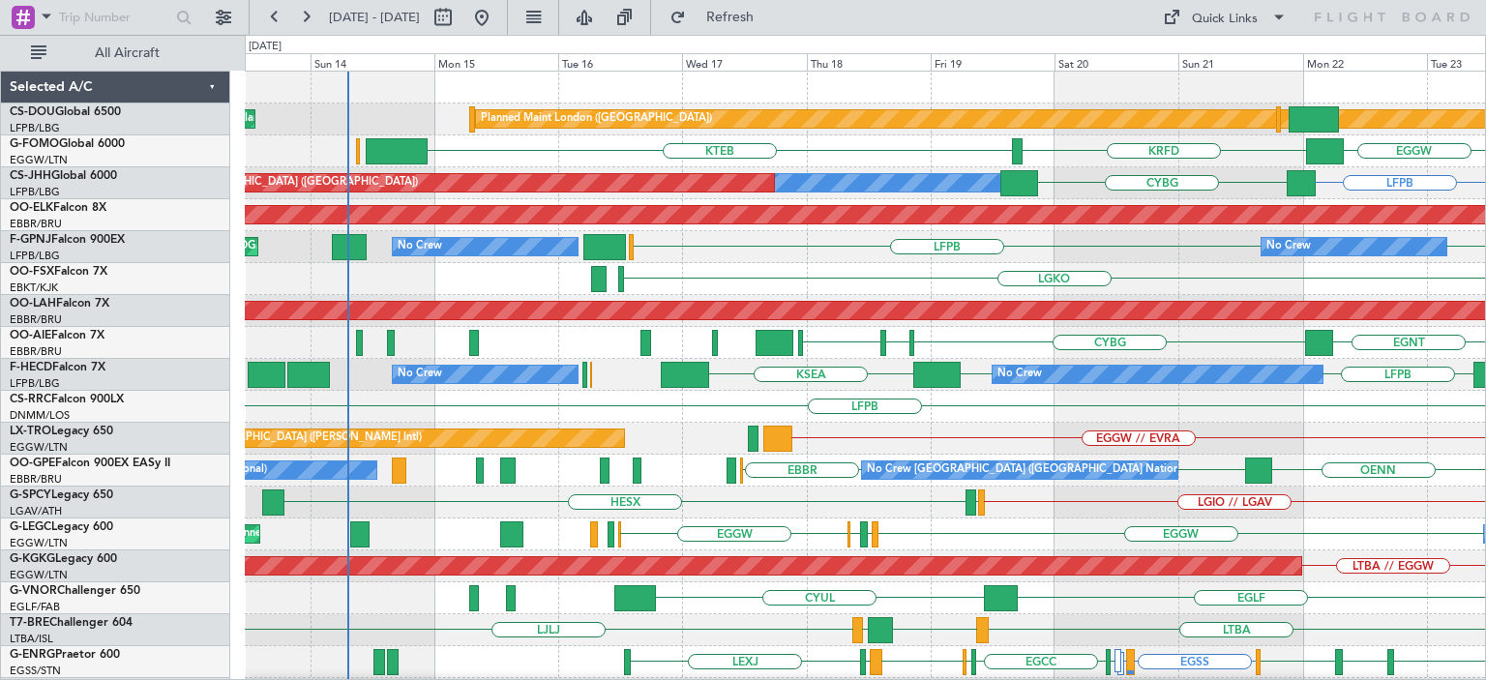
click at [1169, 393] on div "Planned Maint London ([GEOGRAPHIC_DATA]) Planned Maint [GEOGRAPHIC_DATA] ([GEOG…" at bounding box center [865, 630] width 1240 height 1117
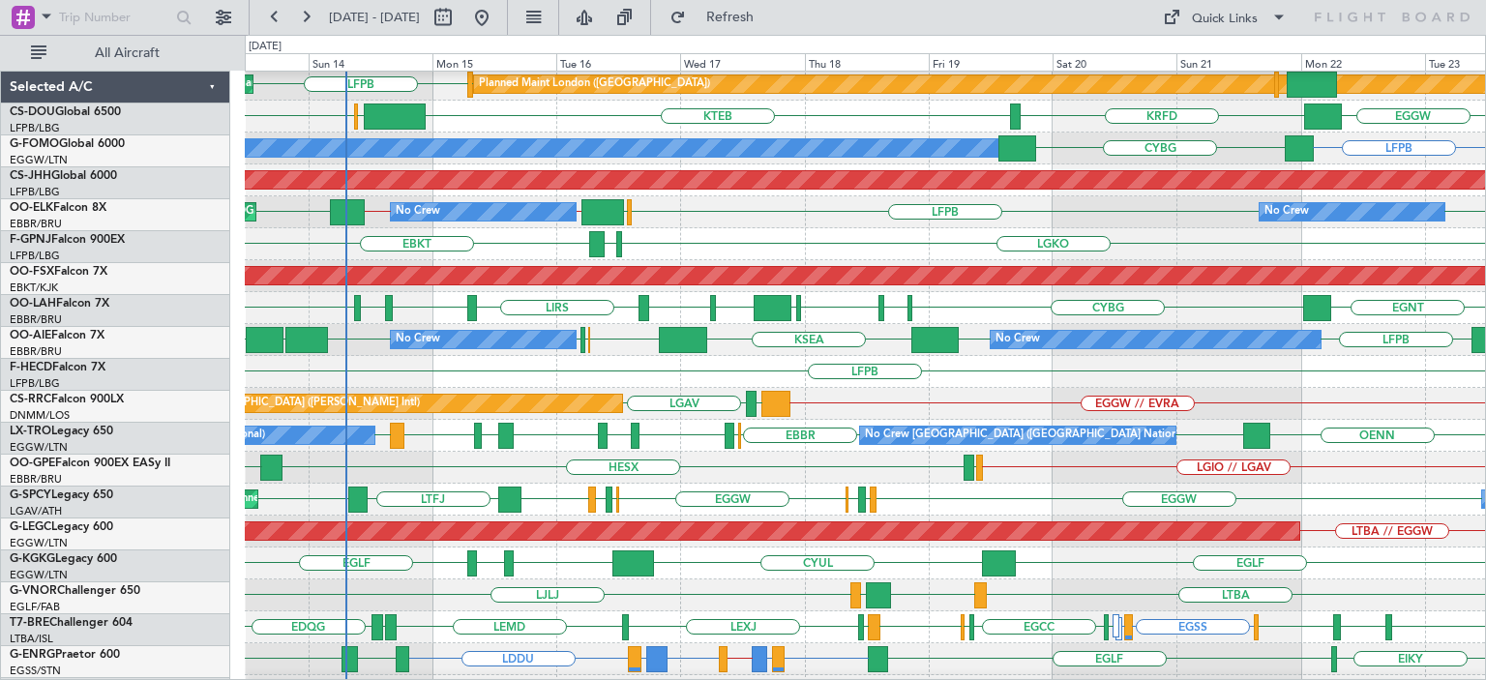
scroll to position [35, 0]
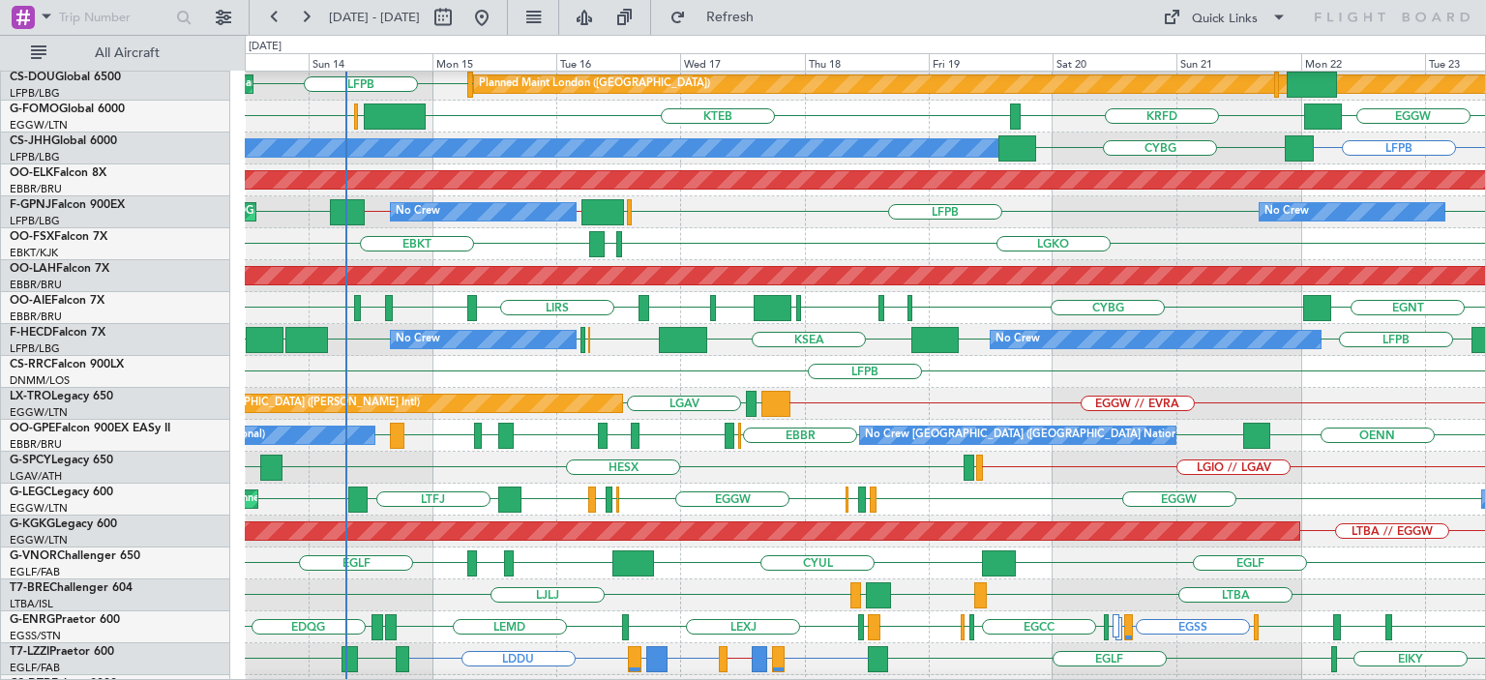
click at [709, 505] on div "EGGW LTFJ EGGW EGGW EGPD [GEOGRAPHIC_DATA] EGGW [GEOGRAPHIC_DATA] EGPD Planned …" at bounding box center [865, 500] width 1240 height 32
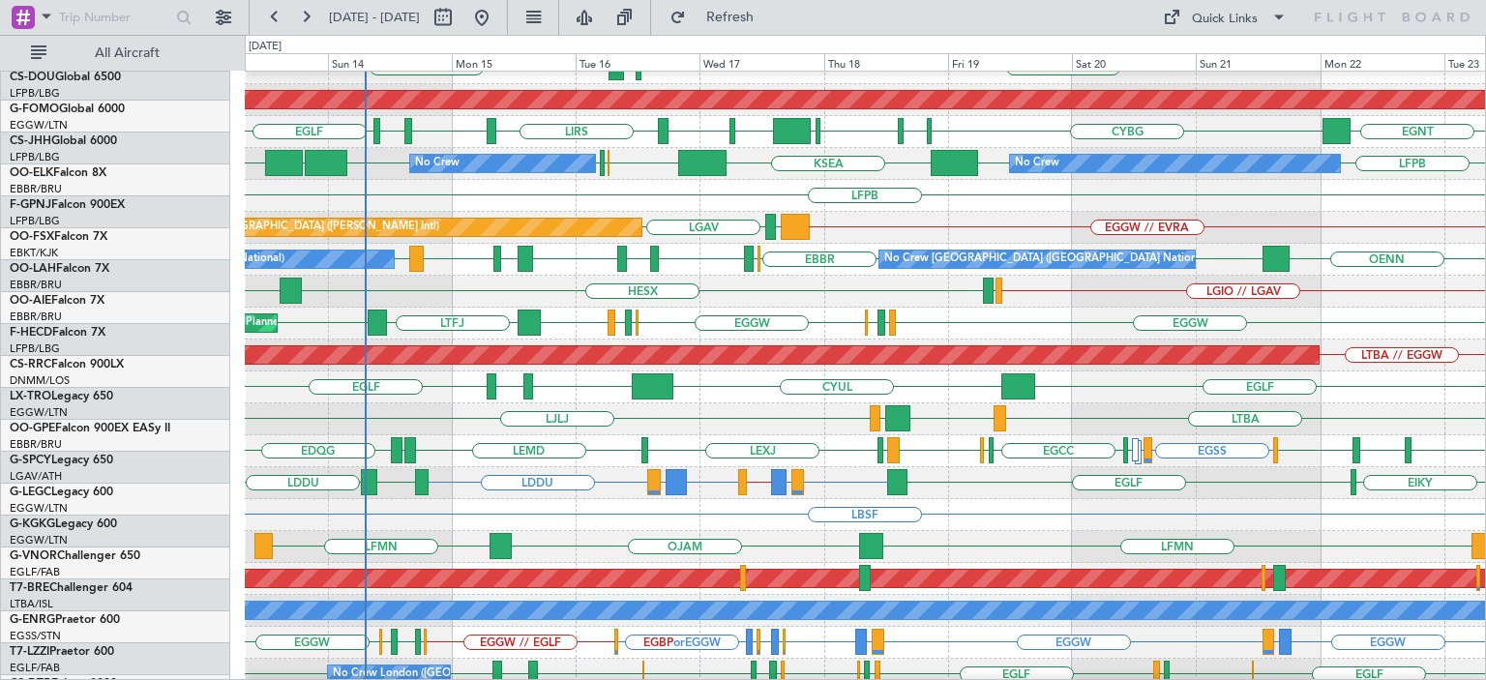
click at [636, 438] on div "EGSS EGPE or EGSS LEMD [GEOGRAPHIC_DATA] EDQG [GEOGRAPHIC_DATA] [GEOGRAPHIC_DAT…" at bounding box center [865, 451] width 1240 height 32
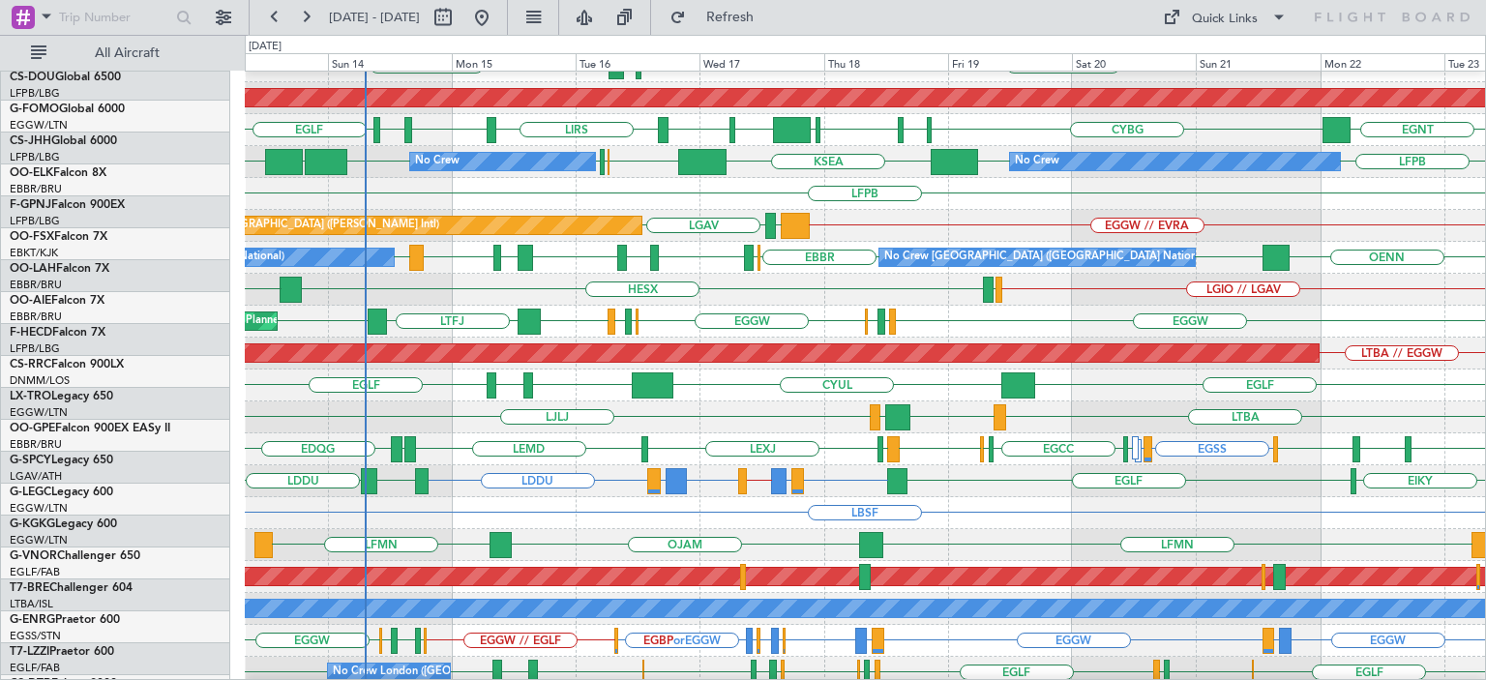
scroll to position [213, 0]
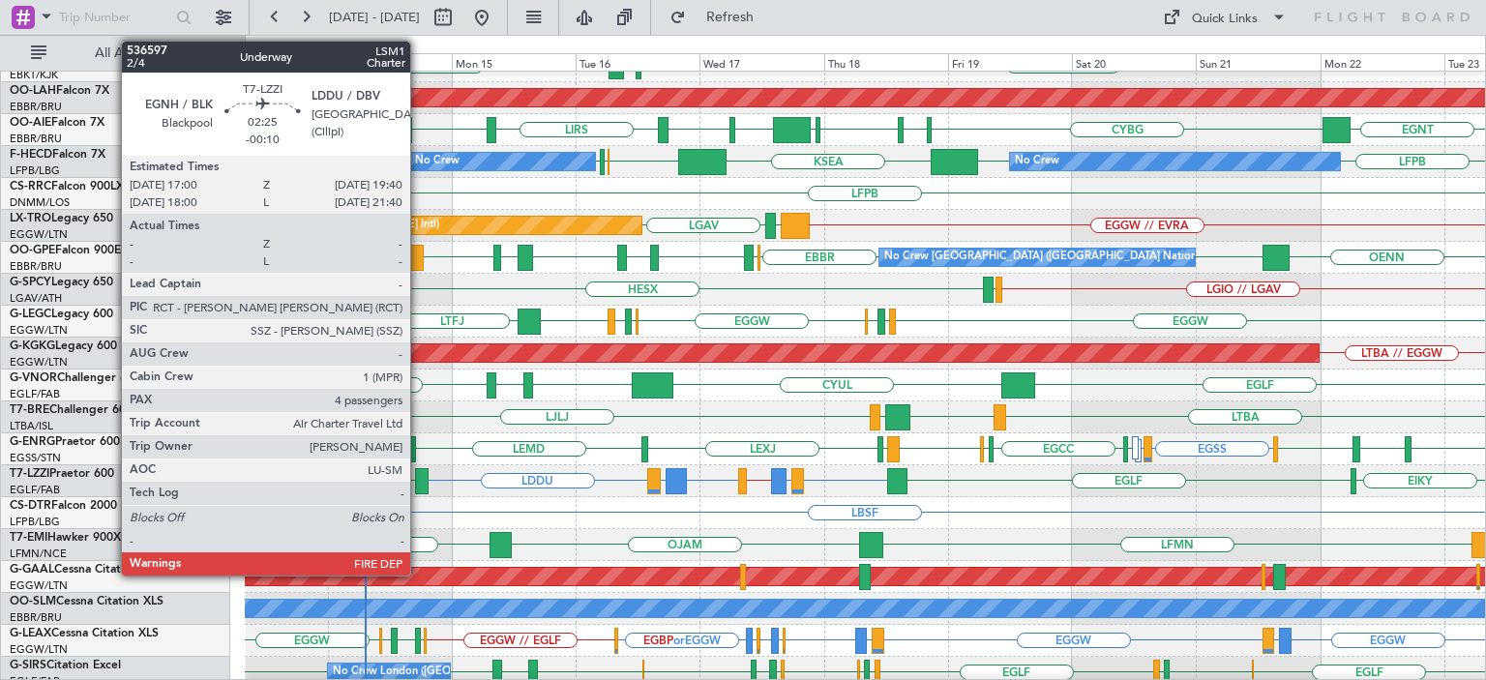
click at [419, 478] on div at bounding box center [422, 481] width 15 height 26
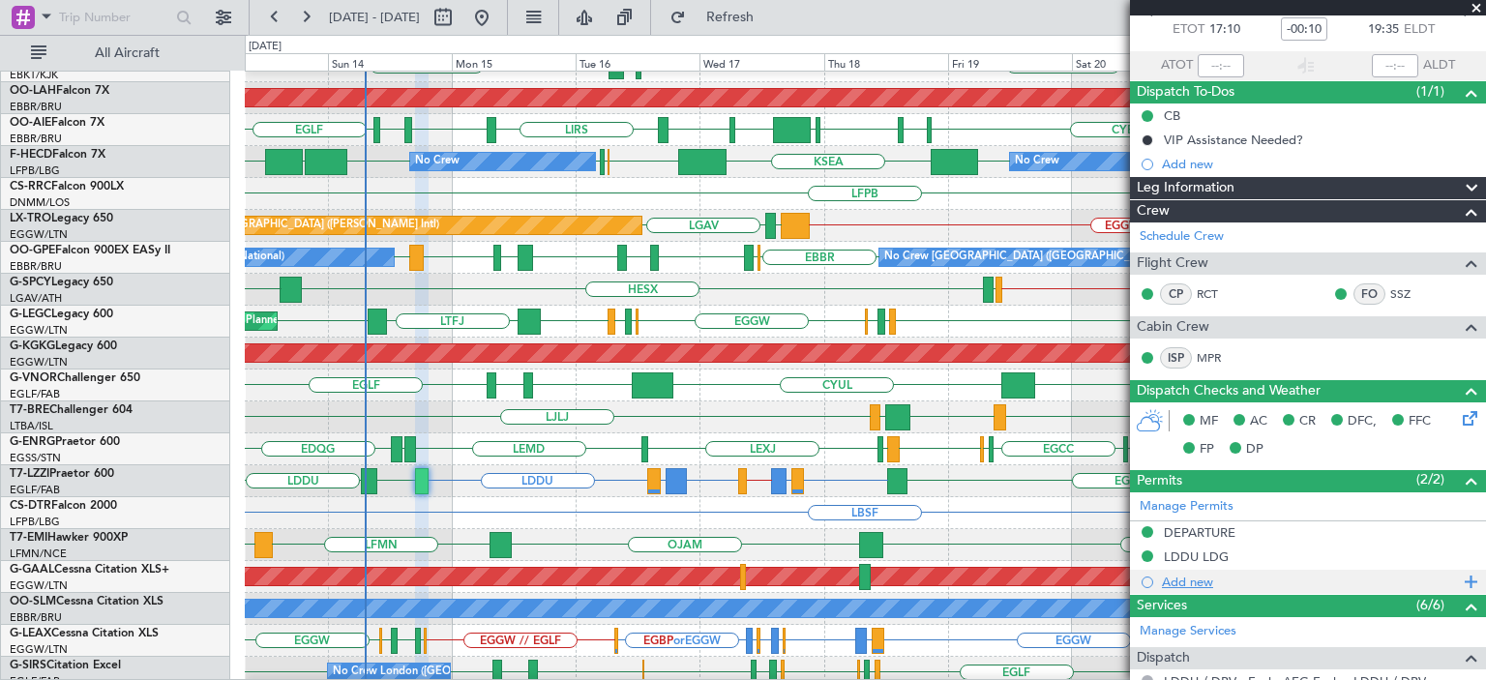
scroll to position [193, 0]
